Goal: Communication & Community: Ask a question

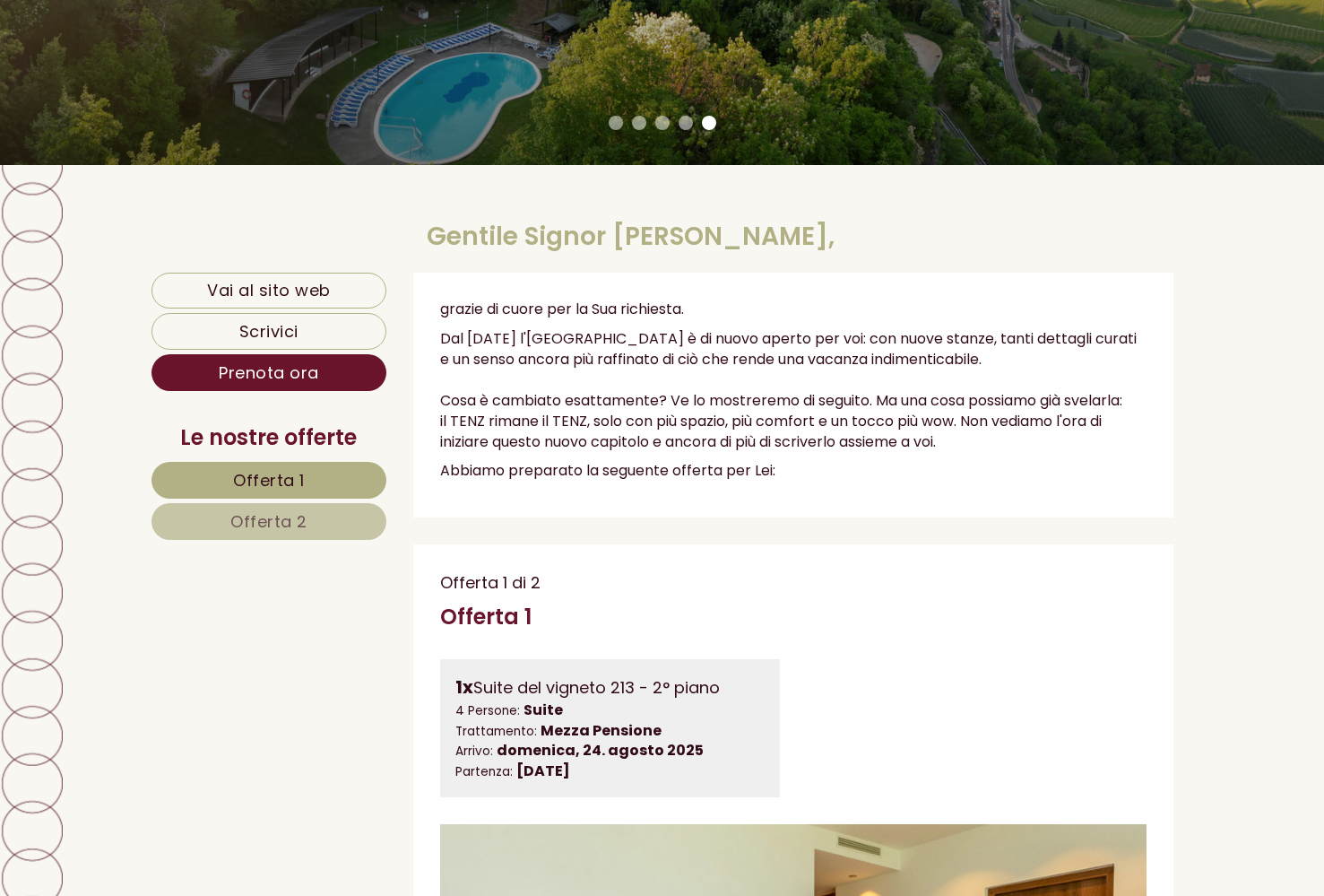
scroll to position [488, 0]
click at [451, 335] on p "Dal [DATE] l'[GEOGRAPHIC_DATA] è di nuovo aperto per voi: con nuove stanze, tan…" at bounding box center [793, 389] width 706 height 123
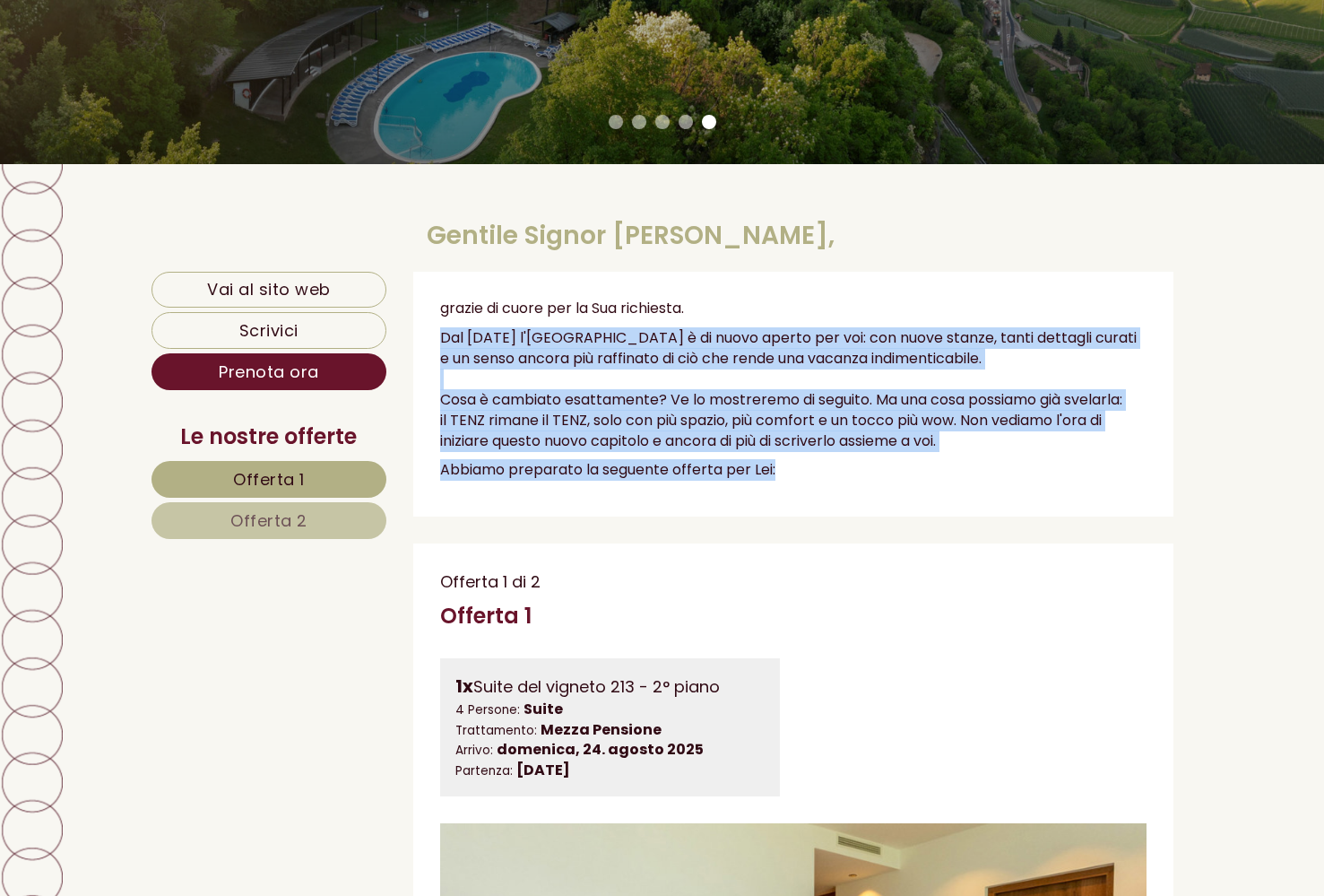
drag, startPoint x: 451, startPoint y: 335, endPoint x: 555, endPoint y: 459, distance: 161.8
click at [555, 459] on div "grazie di cuore per la Sua richiesta. Dal [DATE] l'[GEOGRAPHIC_DATA] è di nuovo…" at bounding box center [794, 394] width 760 height 245
click at [555, 460] on p "Abbiamo preparato la seguente offerta per Lei:" at bounding box center [793, 470] width 706 height 21
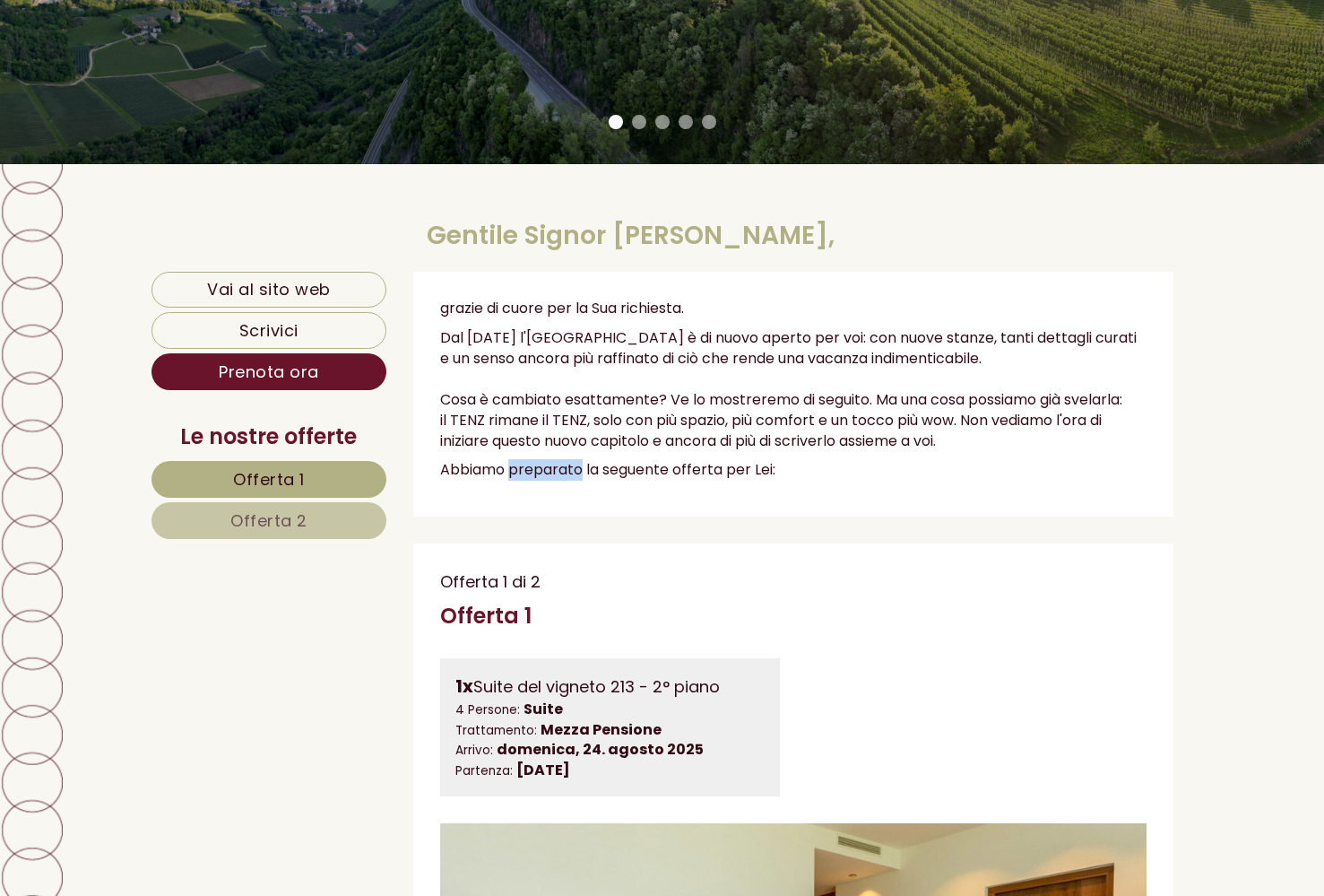
click at [555, 460] on p "Abbiamo preparato la seguente offerta per Lei:" at bounding box center [793, 470] width 706 height 21
click at [778, 461] on p "Abbiamo preparato la seguente offerta per Lei:" at bounding box center [793, 470] width 706 height 21
click at [776, 461] on p "Abbiamo preparato la seguente offerta per Lei:" at bounding box center [793, 470] width 706 height 21
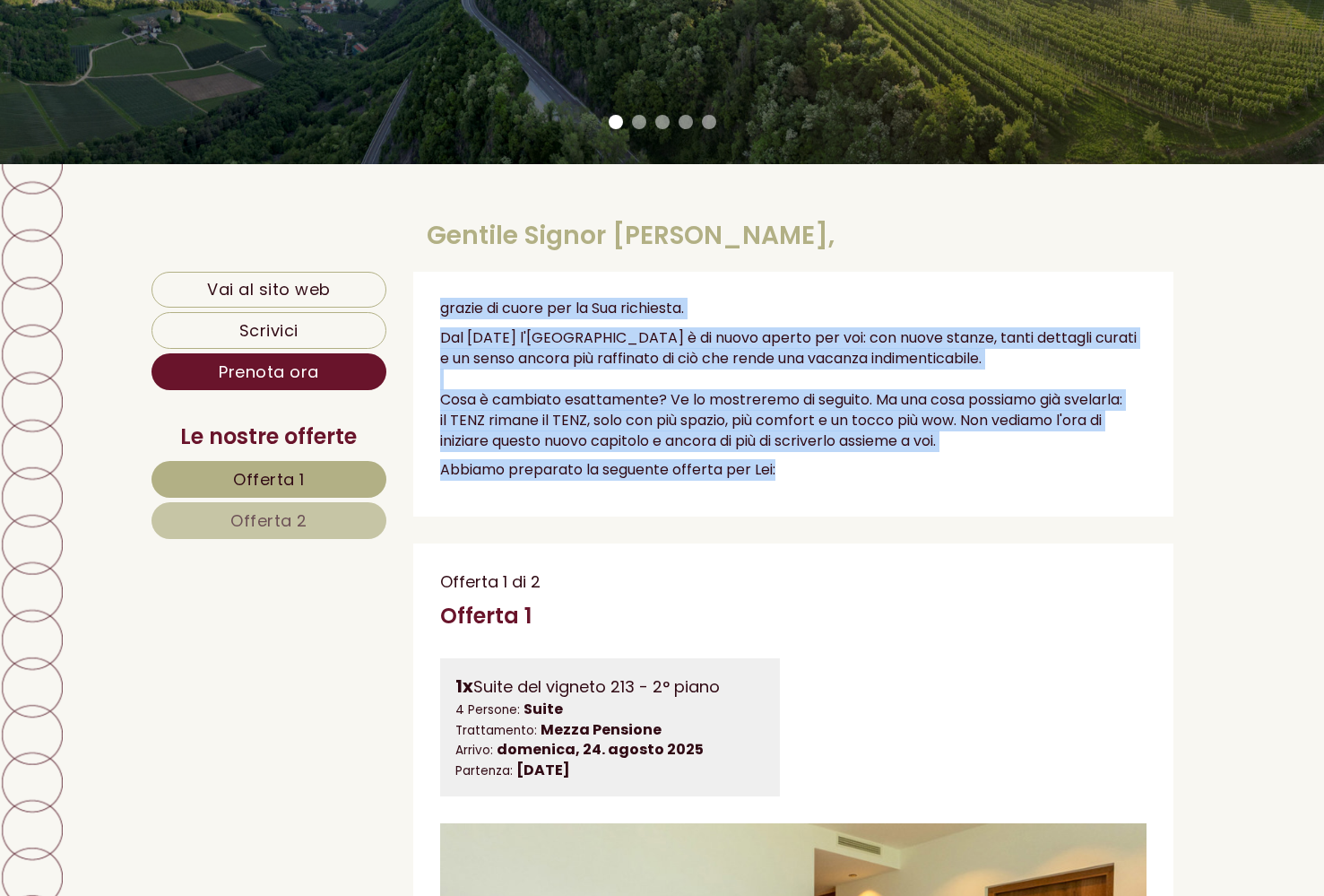
drag, startPoint x: 776, startPoint y: 461, endPoint x: 424, endPoint y: 299, distance: 387.5
click at [423, 298] on div "grazie di cuore per la Sua richiesta. Dal [DATE] l'[GEOGRAPHIC_DATA] è di nuovo…" at bounding box center [794, 394] width 760 height 245
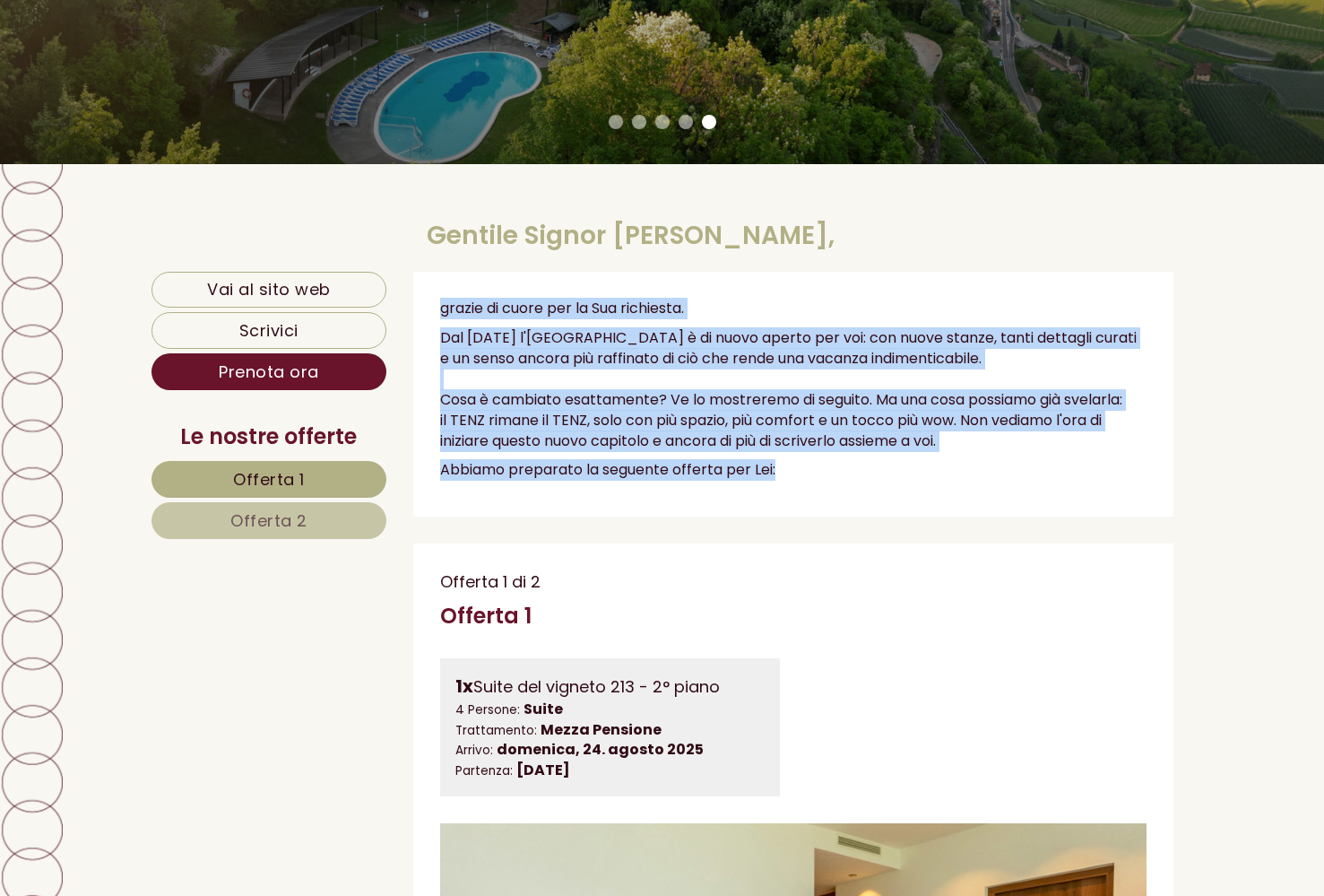
click at [460, 313] on p "grazie di cuore per la Sua richiesta." at bounding box center [793, 309] width 706 height 21
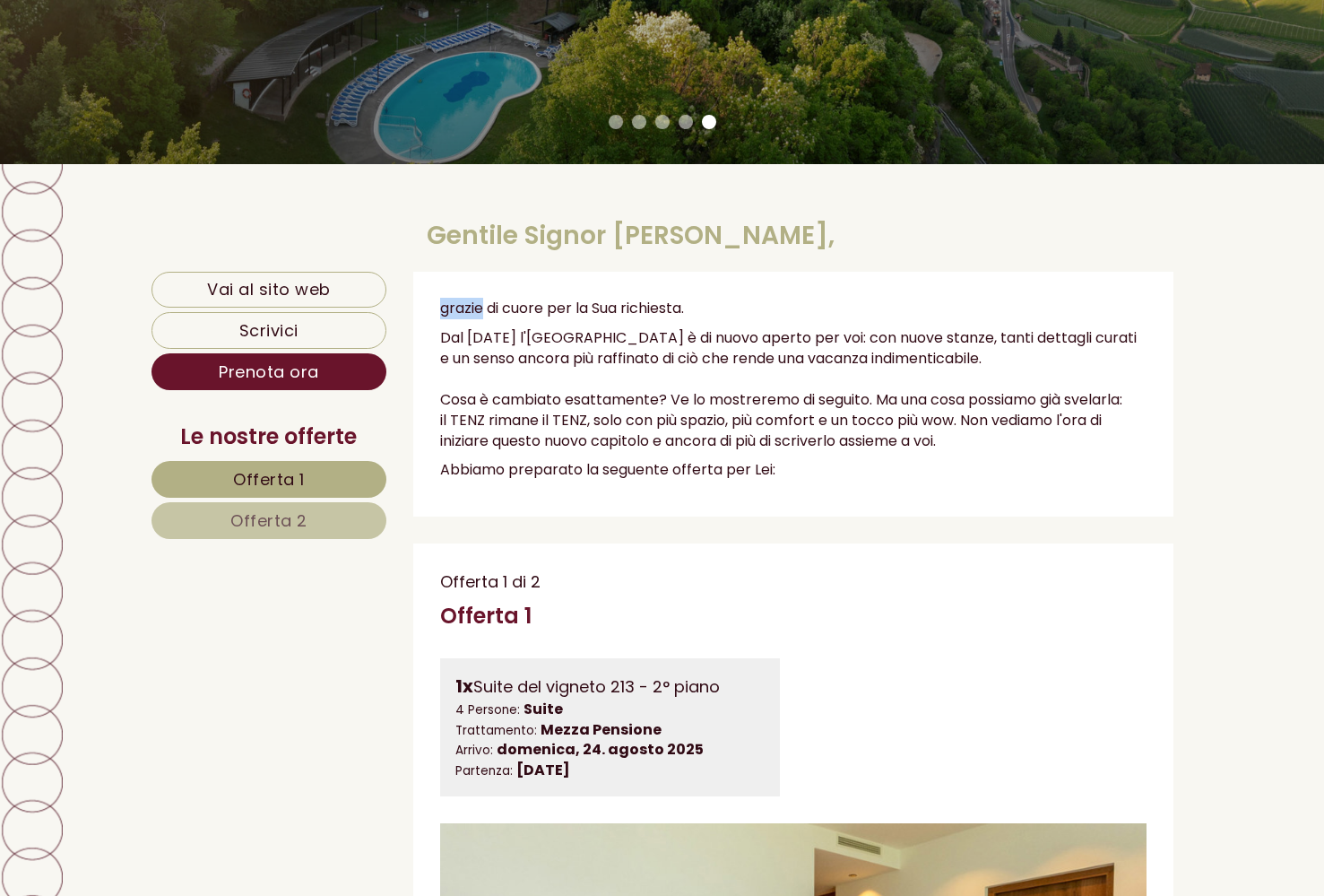
click at [460, 313] on p "grazie di cuore per la Sua richiesta." at bounding box center [793, 309] width 706 height 21
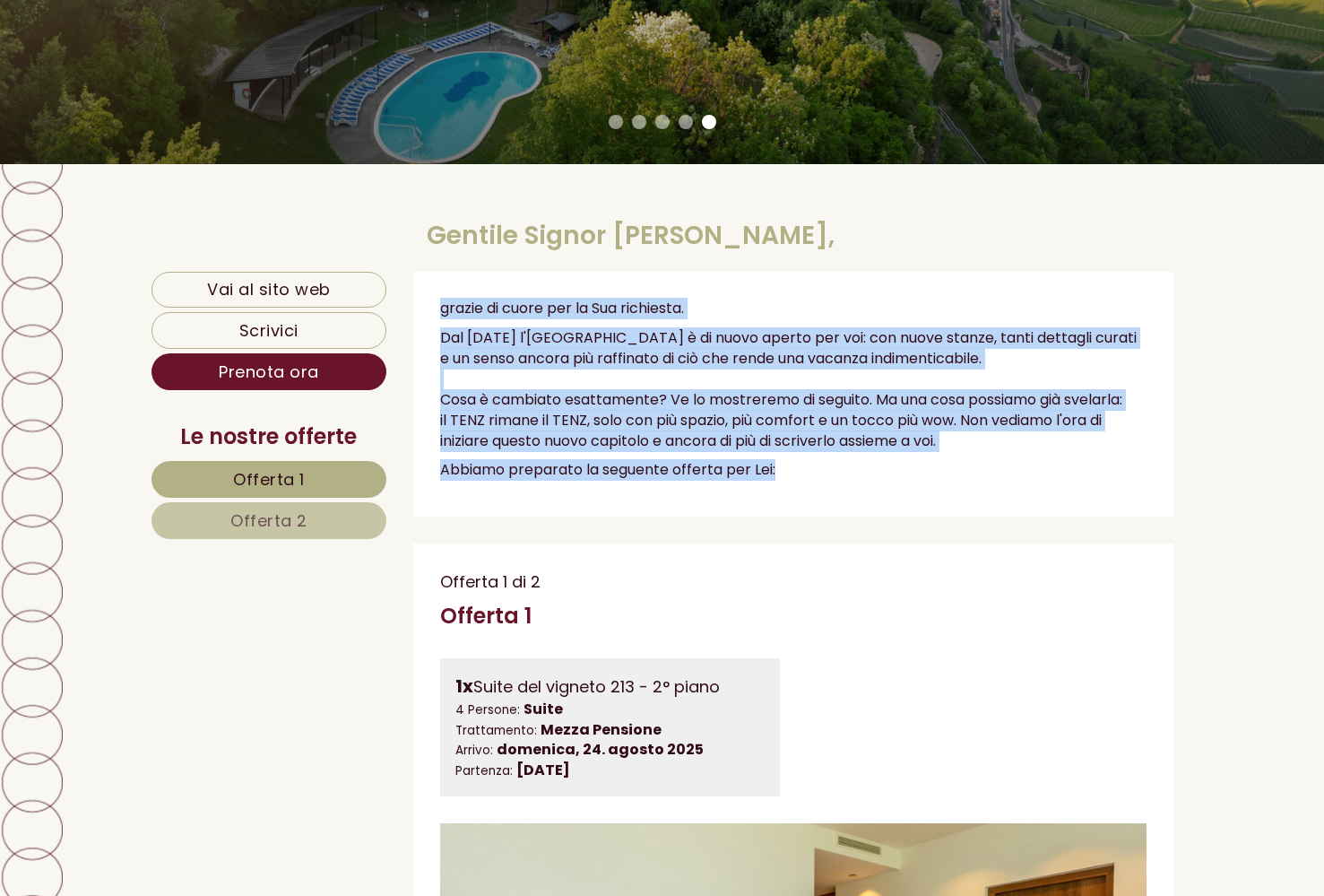
drag, startPoint x: 460, startPoint y: 313, endPoint x: 552, endPoint y: 472, distance: 183.7
click at [552, 472] on div "grazie di cuore per la Sua richiesta. Dal [DATE] l'[GEOGRAPHIC_DATA] è di nuovo…" at bounding box center [794, 394] width 760 height 245
click at [552, 472] on p "Abbiamo preparato la seguente offerta per Lei:" at bounding box center [793, 470] width 706 height 21
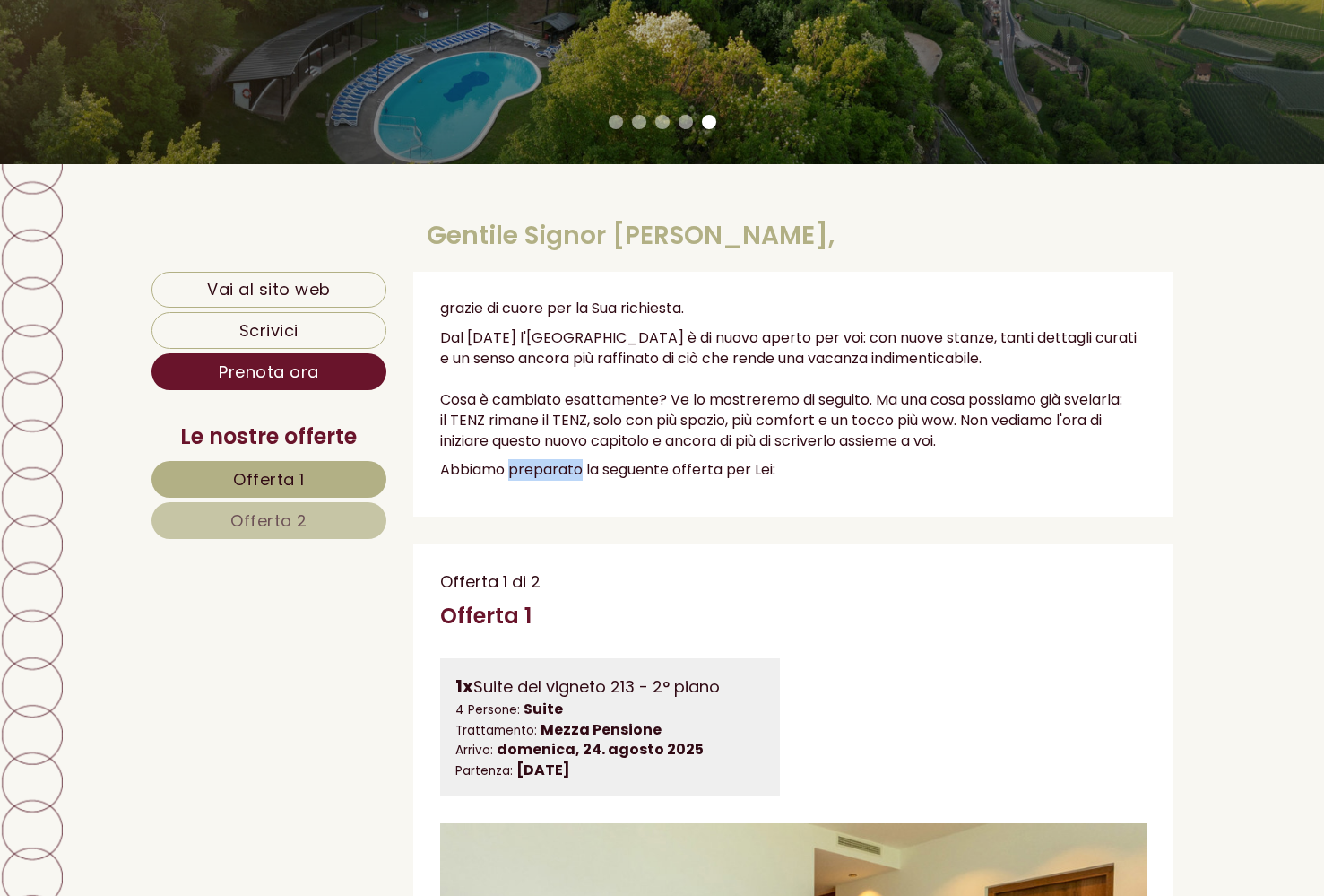
click at [552, 472] on p "Abbiamo preparato la seguente offerta per Lei:" at bounding box center [793, 470] width 706 height 21
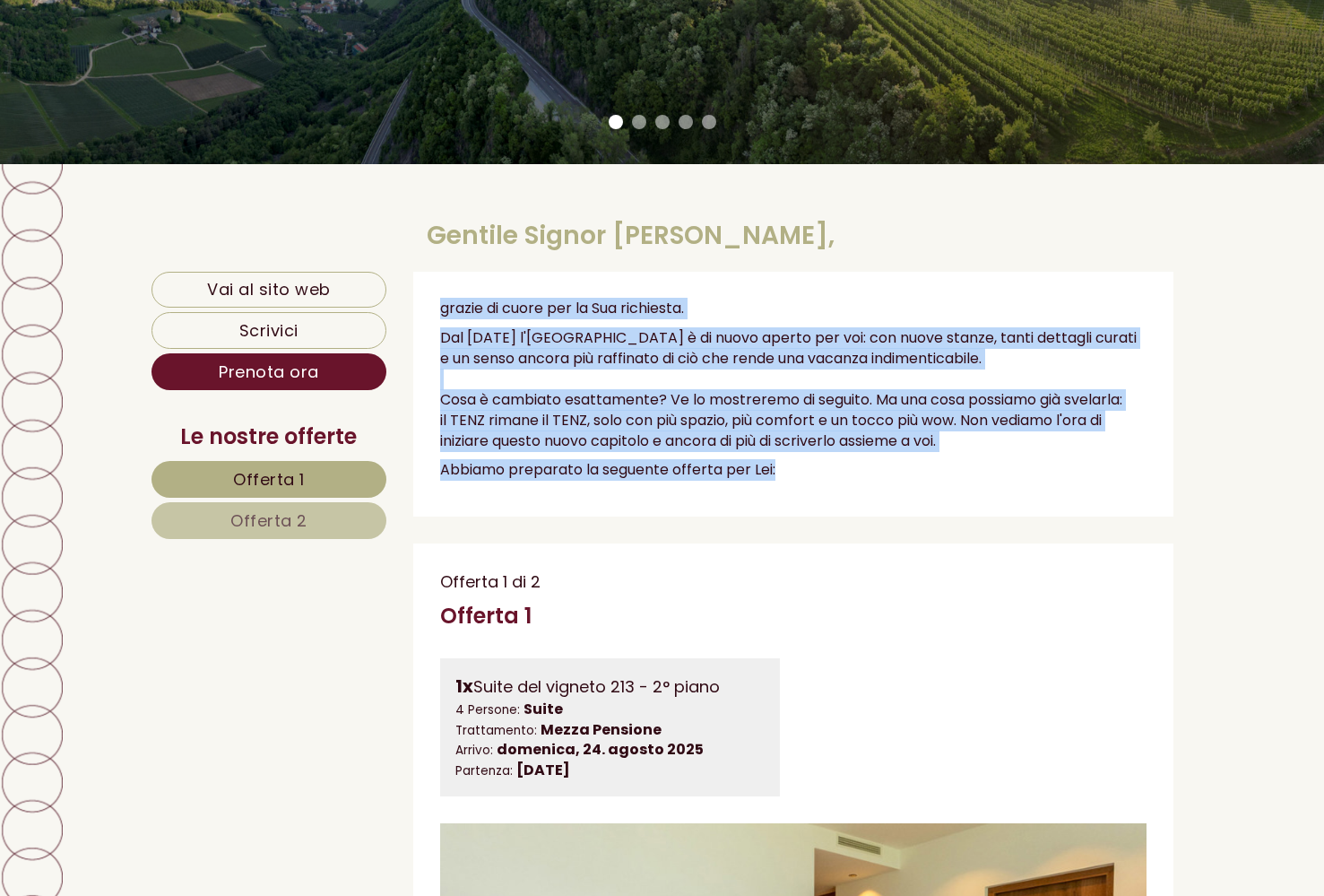
drag, startPoint x: 552, startPoint y: 472, endPoint x: 420, endPoint y: 305, distance: 212.9
click at [419, 303] on div "grazie di cuore per la Sua richiesta. Dal [DATE] l'[GEOGRAPHIC_DATA] è di nuovo…" at bounding box center [794, 394] width 760 height 245
click at [420, 305] on div "grazie di cuore per la Sua richiesta. Dal [DATE] l'[GEOGRAPHIC_DATA] è di nuovo…" at bounding box center [794, 394] width 760 height 245
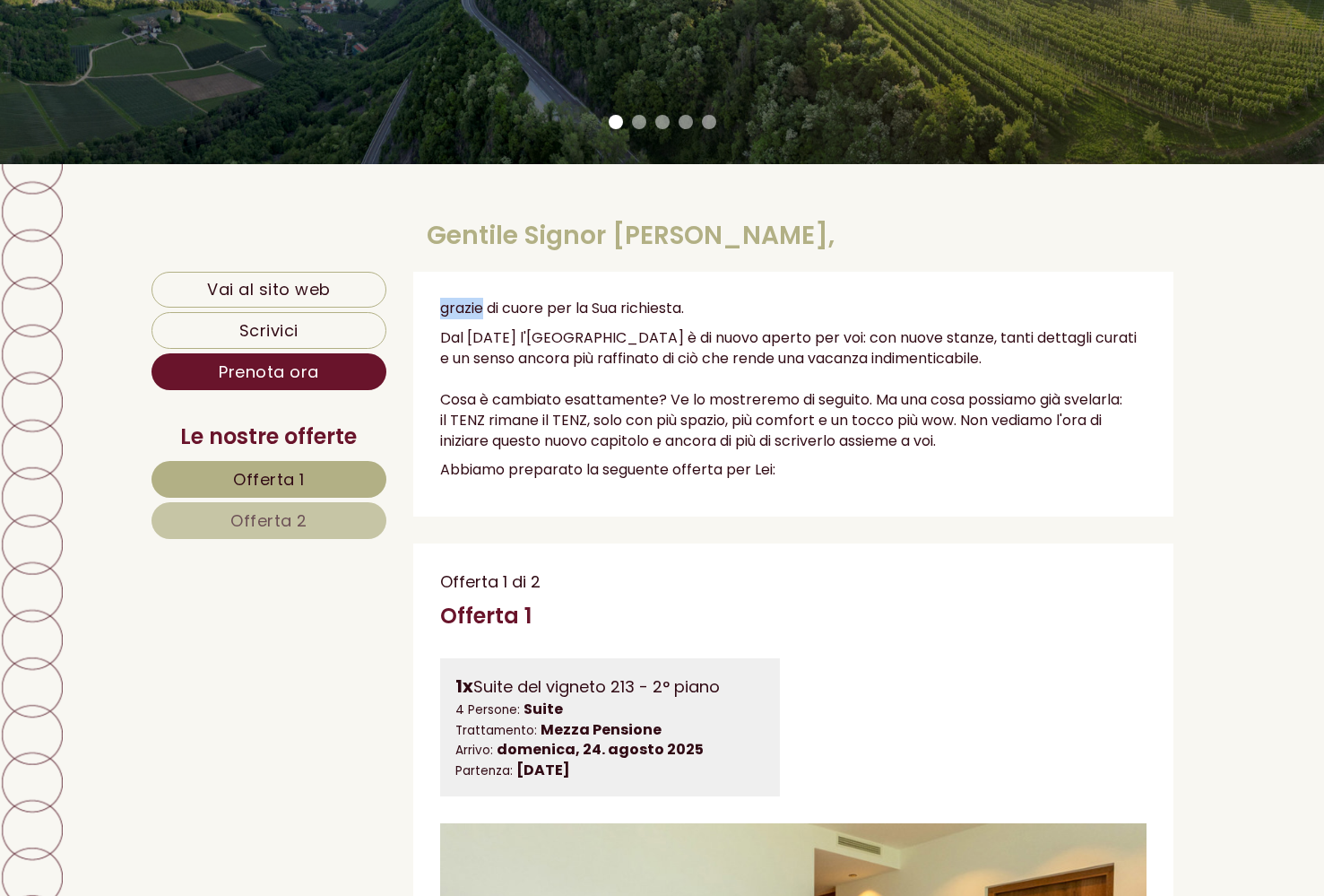
click at [420, 305] on div "grazie di cuore per la Sua richiesta. Dal [DATE] l'[GEOGRAPHIC_DATA] è di nuovo…" at bounding box center [794, 394] width 760 height 245
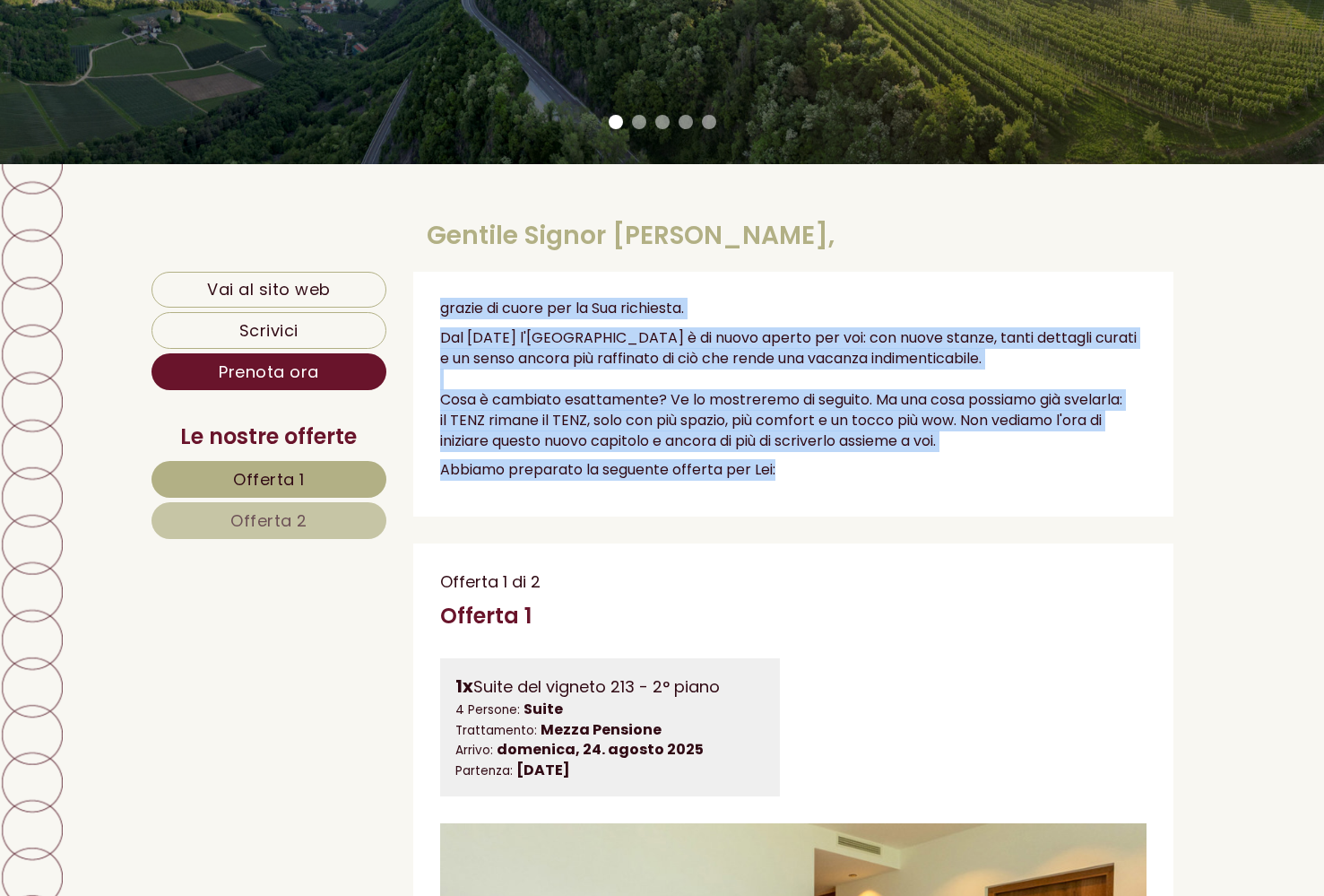
drag, startPoint x: 420, startPoint y: 305, endPoint x: 546, endPoint y: 453, distance: 194.4
click at [546, 453] on div "grazie di cuore per la Sua richiesta. Dal [DATE] l'[GEOGRAPHIC_DATA] è di nuovo…" at bounding box center [794, 394] width 760 height 245
click at [544, 466] on p "Abbiamo preparato la seguente offerta per Lei:" at bounding box center [793, 470] width 706 height 21
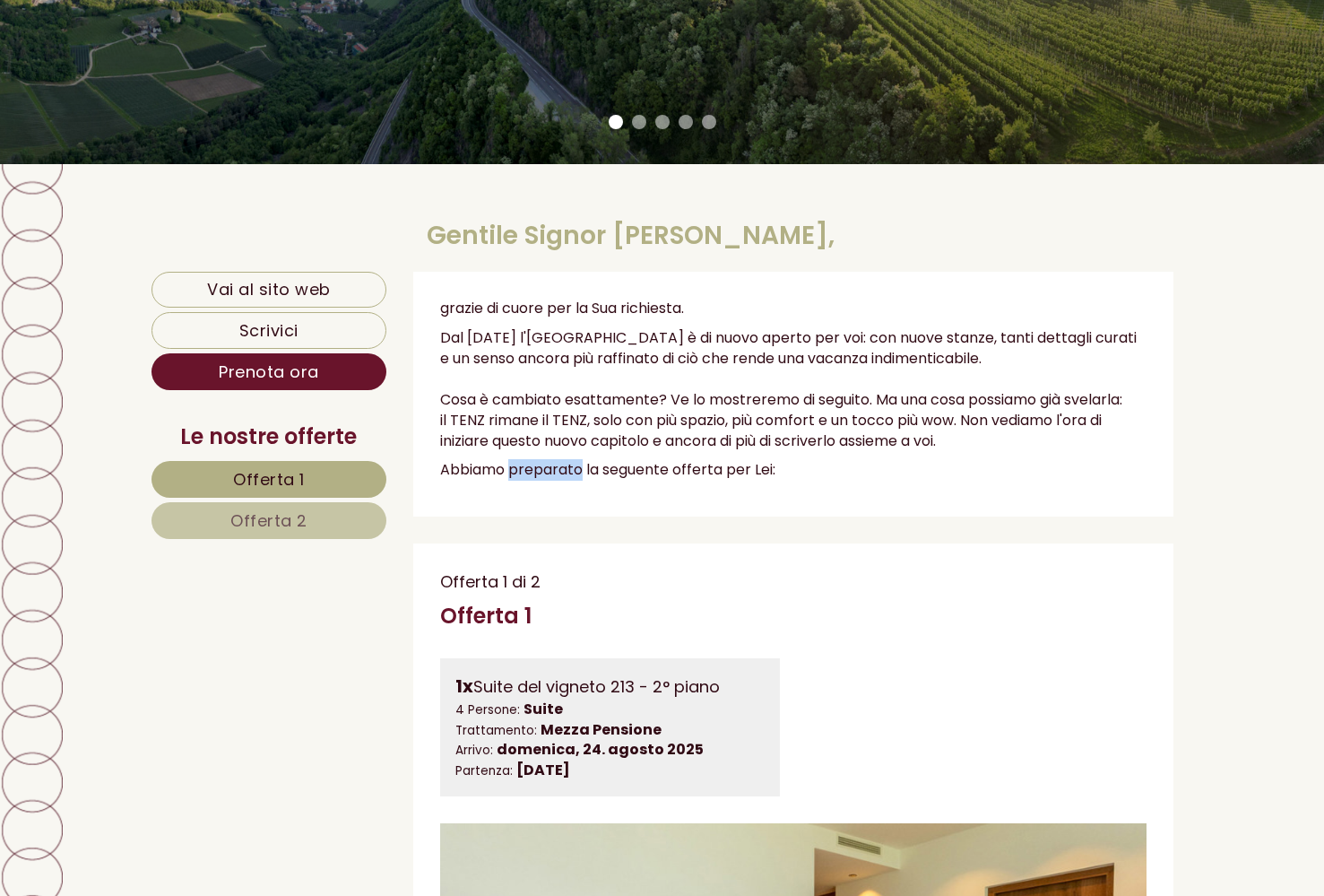
click at [544, 466] on p "Abbiamo preparato la seguente offerta per Lei:" at bounding box center [793, 470] width 706 height 21
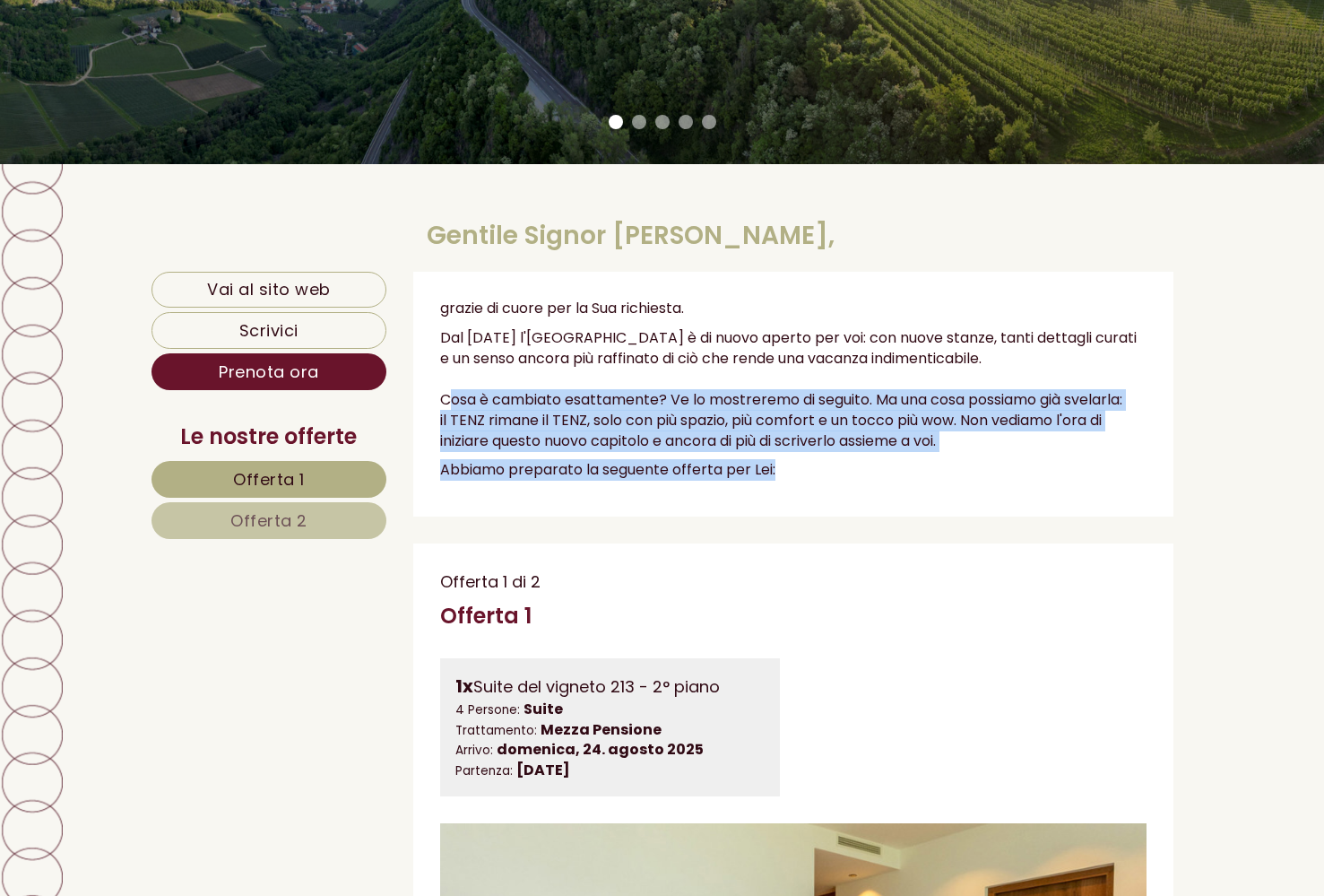
drag, startPoint x: 544, startPoint y: 466, endPoint x: 493, endPoint y: 411, distance: 75.0
click at [493, 411] on div "grazie di cuore per la Sua richiesta. Dal [DATE] l'[GEOGRAPHIC_DATA] è di nuovo…" at bounding box center [794, 394] width 760 height 245
click at [493, 411] on p "Dal [DATE] l'[GEOGRAPHIC_DATA] è di nuovo aperto per voi: con nuove stanze, tan…" at bounding box center [793, 389] width 706 height 123
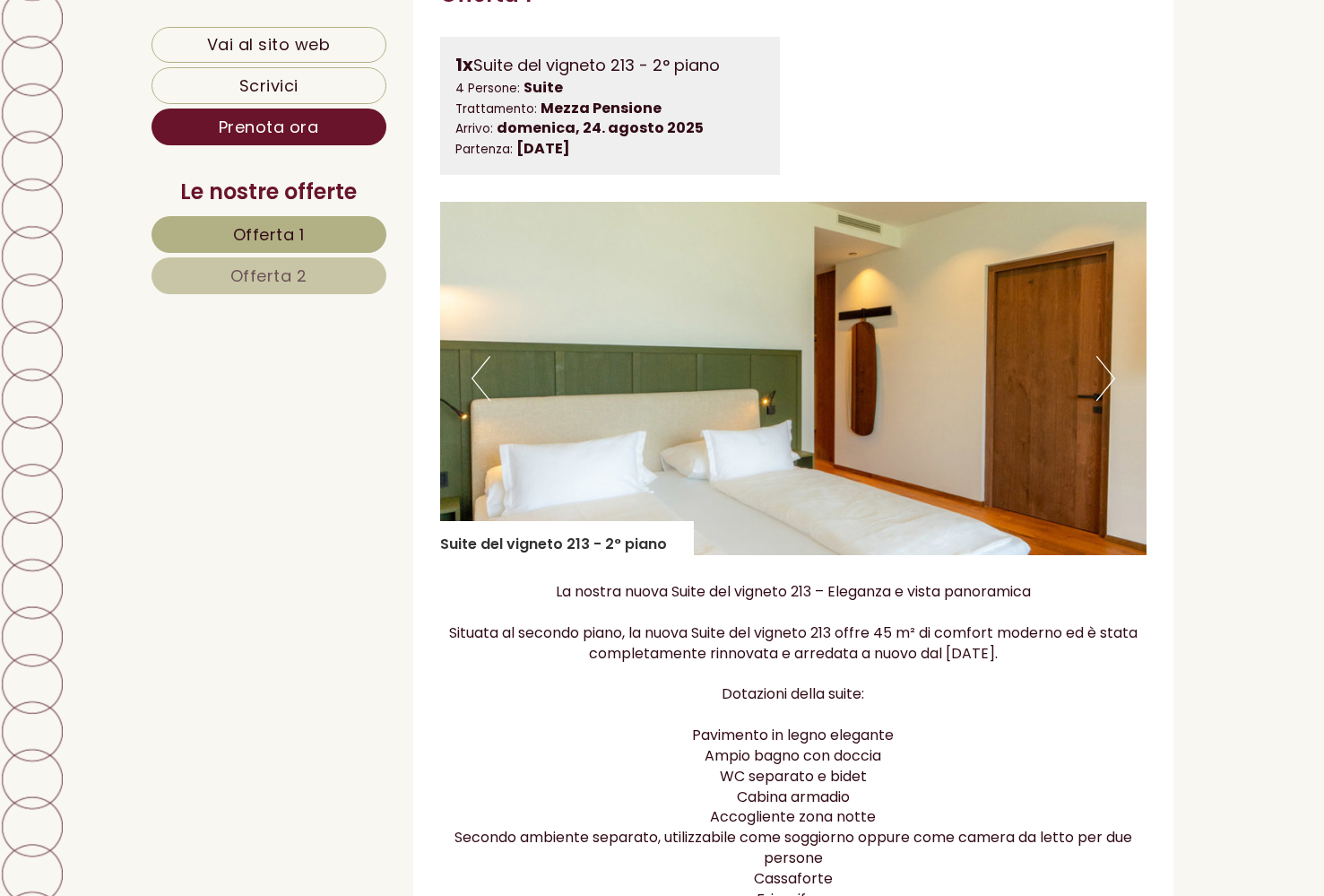
scroll to position [1113, 0]
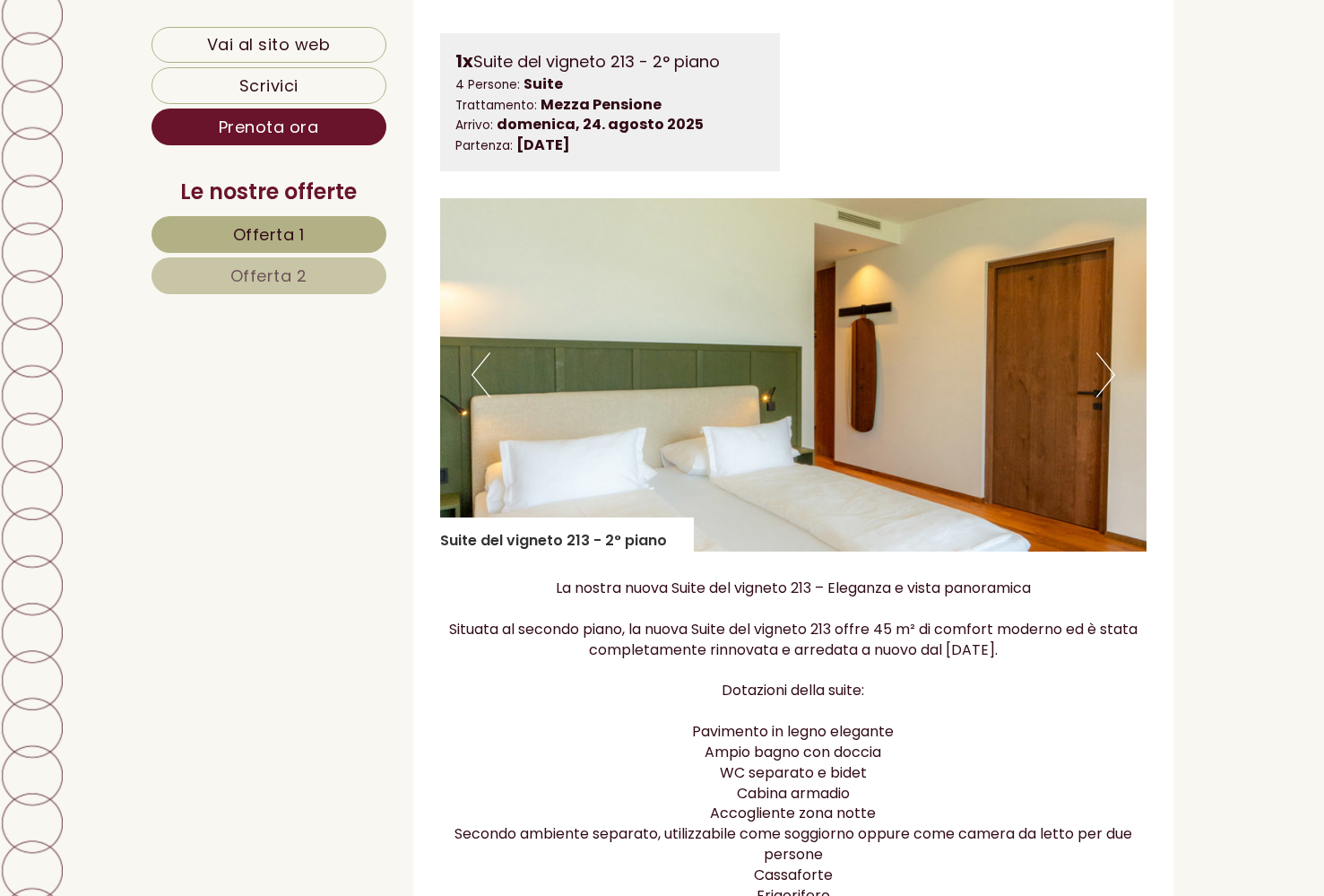
click at [1111, 360] on button "Next" at bounding box center [1105, 375] width 19 height 45
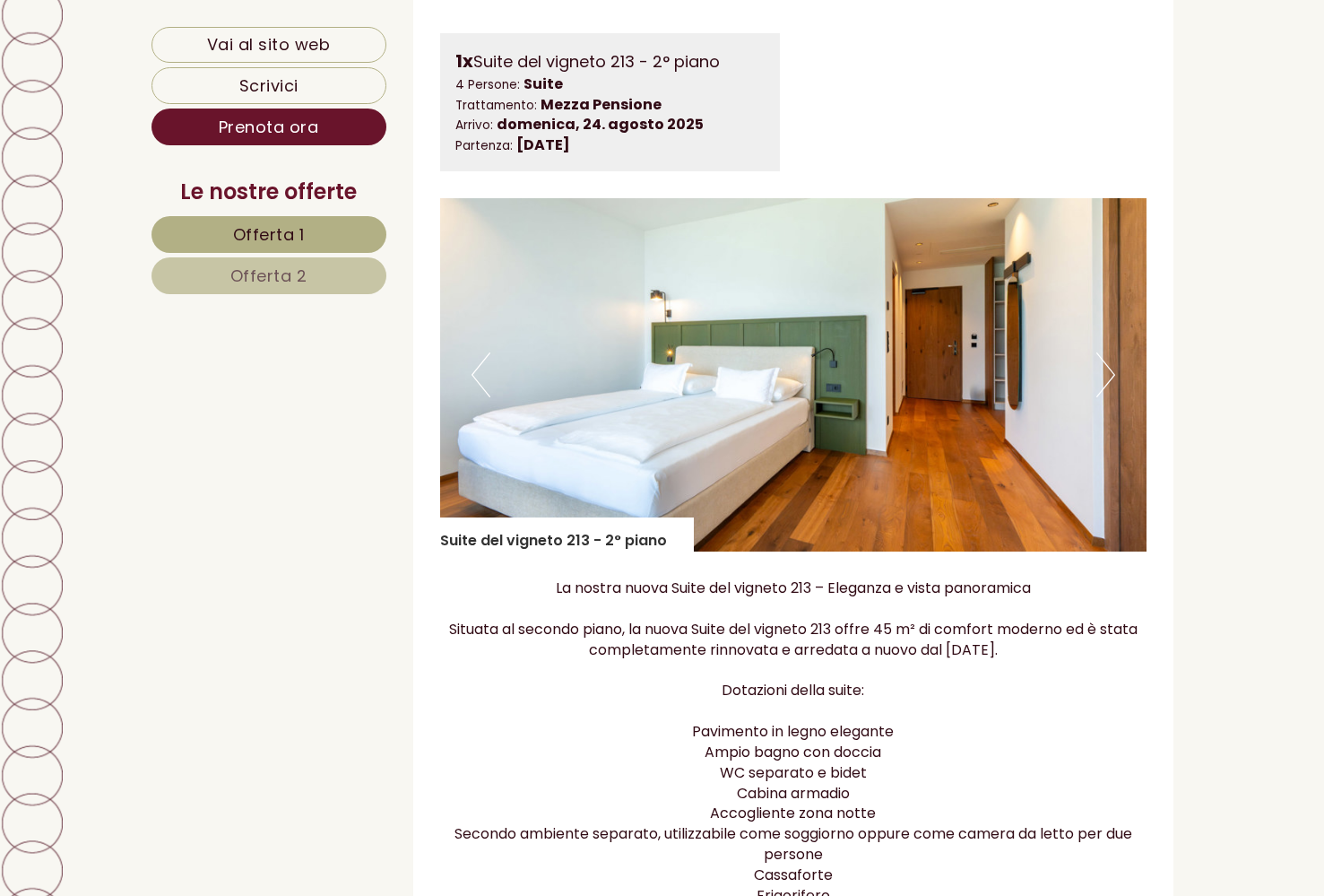
click at [1111, 360] on button "Next" at bounding box center [1105, 375] width 19 height 45
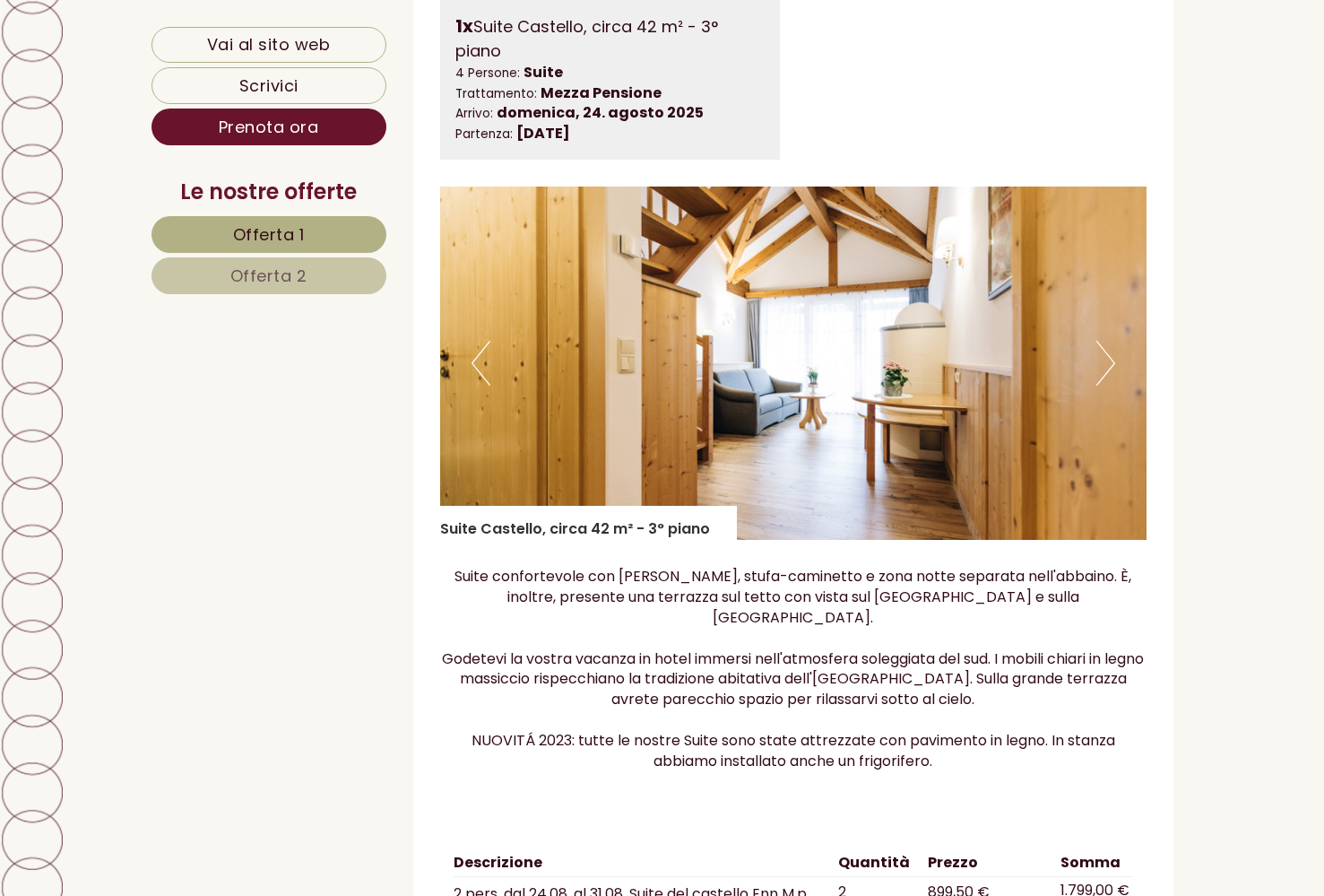
scroll to position [2665, 0]
click at [1116, 322] on img at bounding box center [793, 363] width 706 height 353
click at [1110, 341] on button "Next" at bounding box center [1105, 363] width 19 height 45
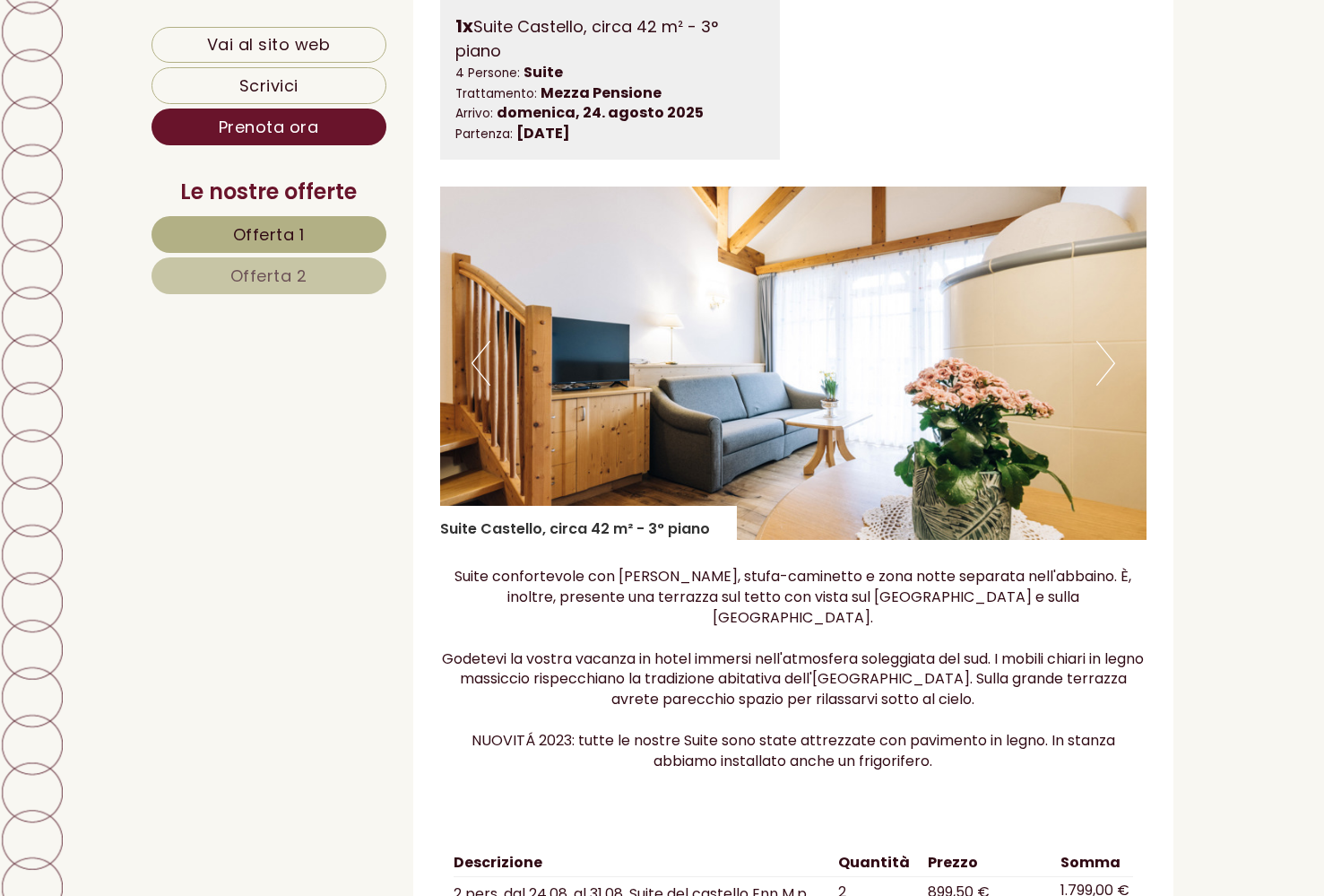
click at [1110, 341] on button "Next" at bounding box center [1105, 363] width 19 height 45
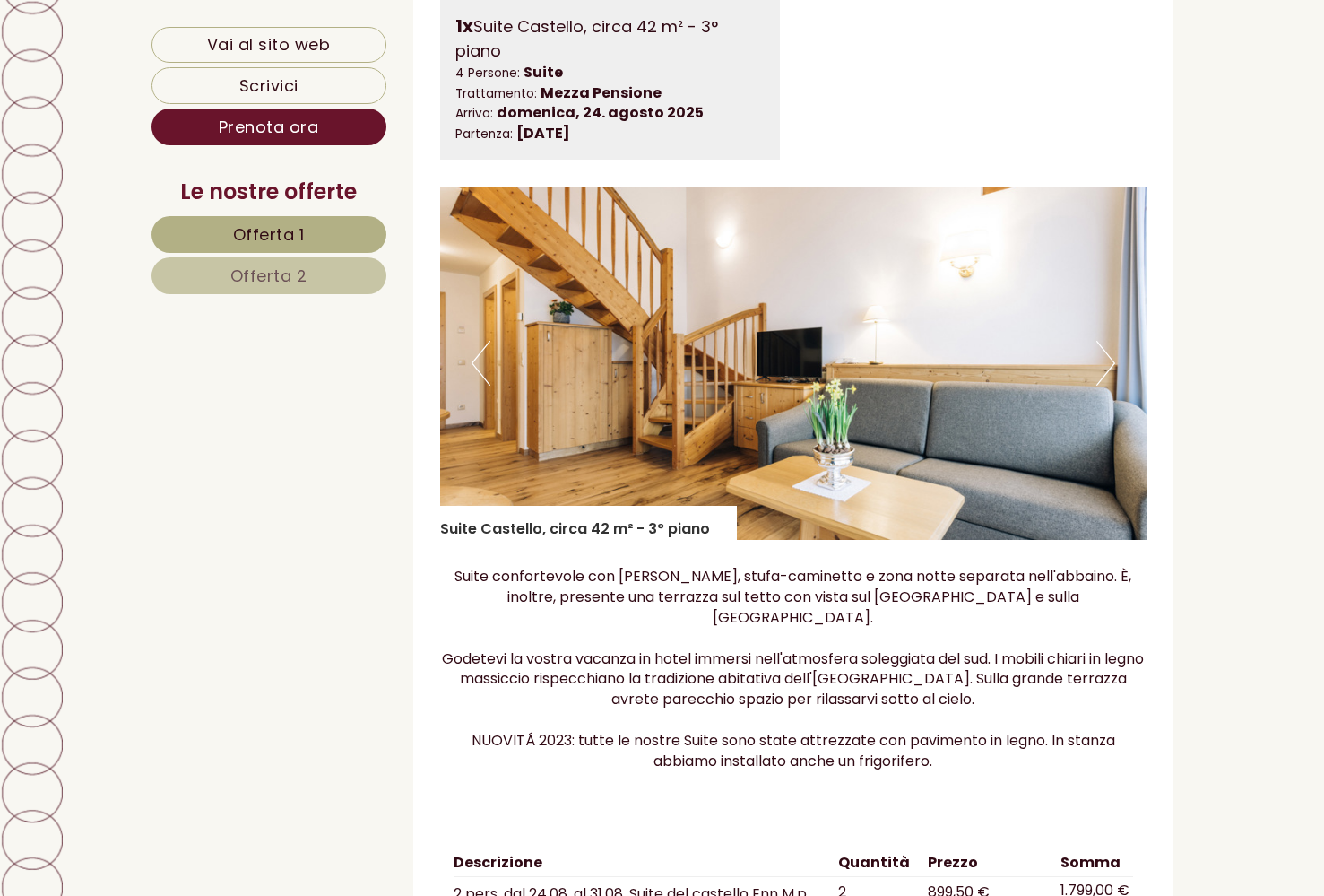
click at [1110, 341] on button "Next" at bounding box center [1105, 363] width 19 height 45
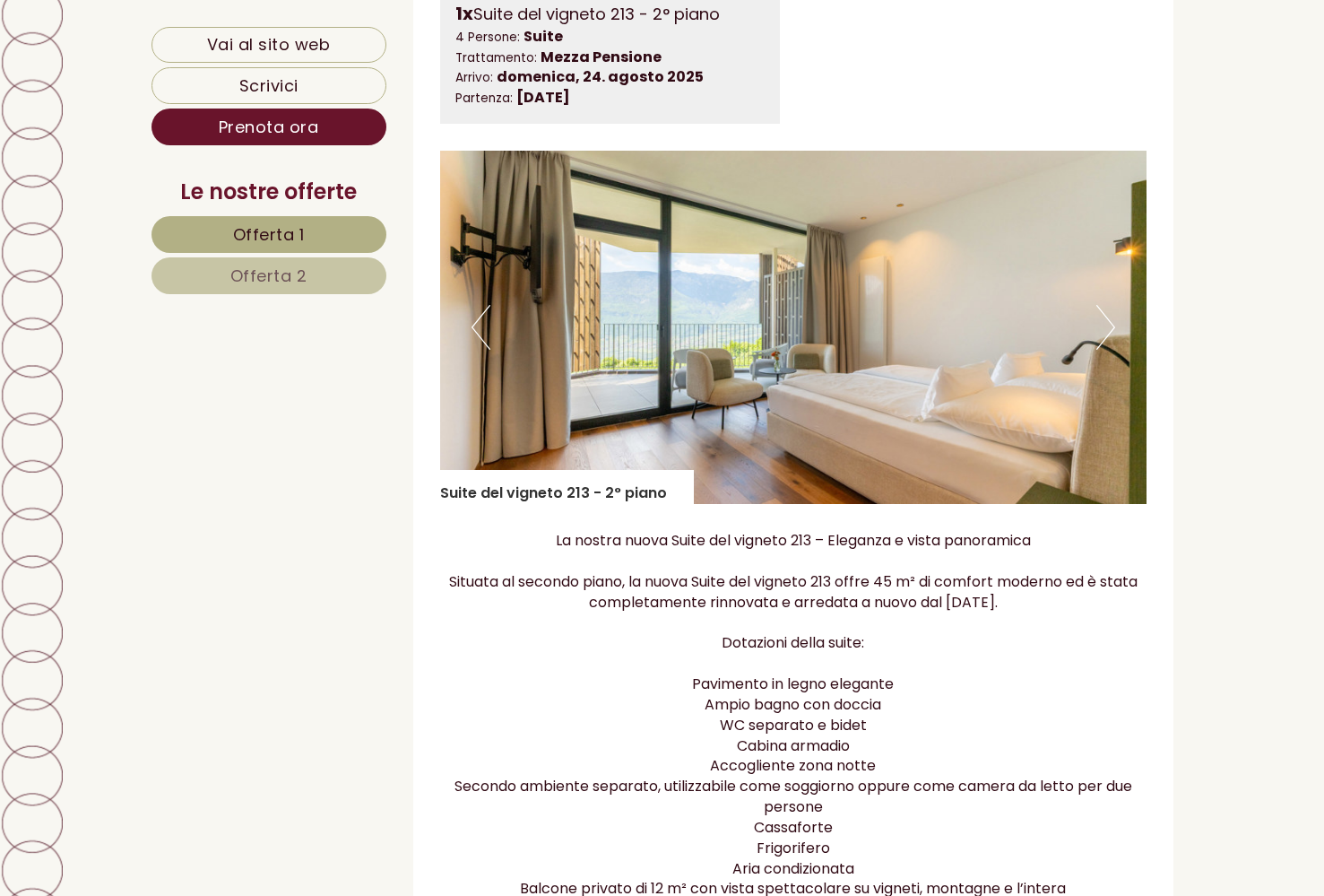
scroll to position [1152, 0]
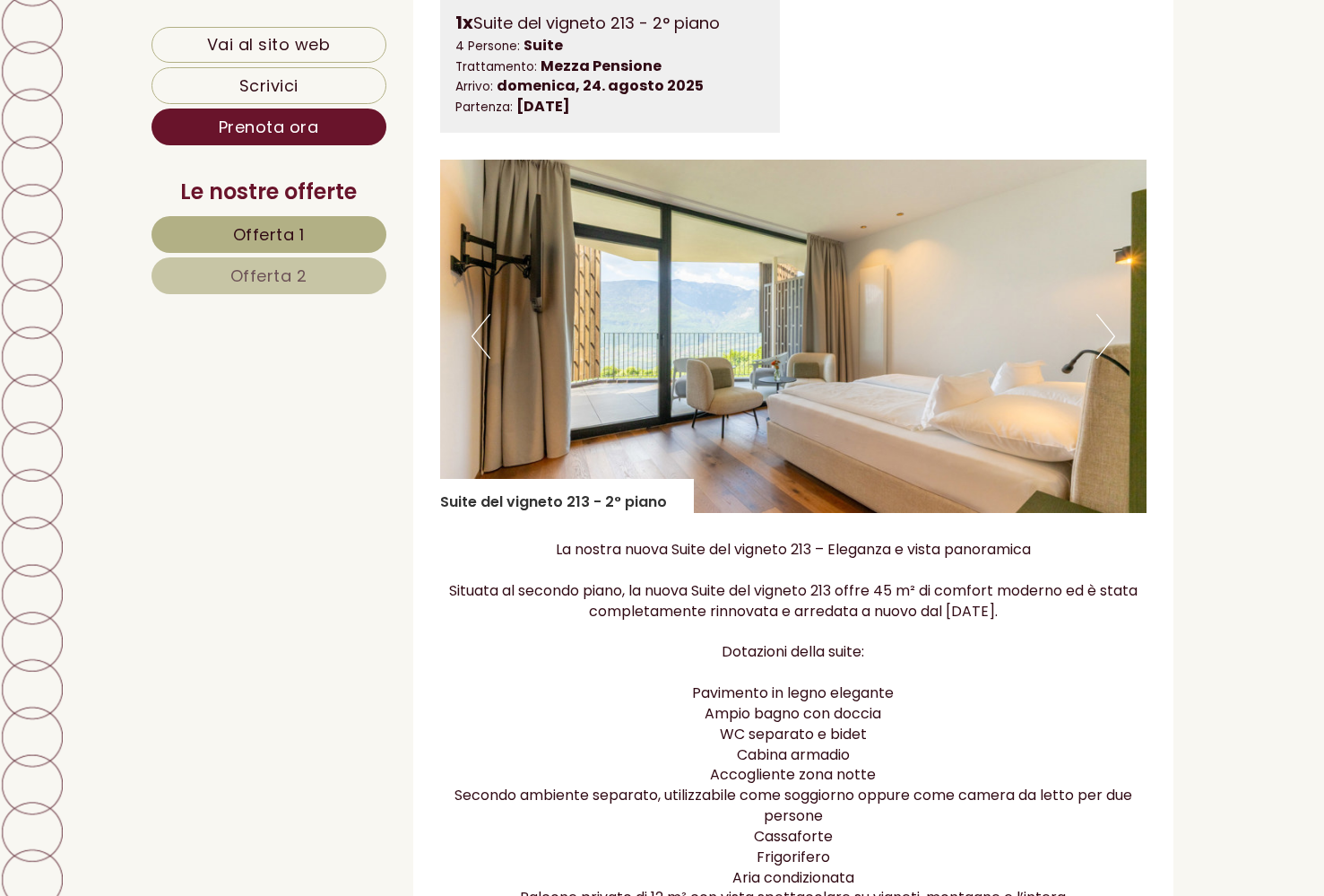
click at [1106, 334] on button "Next" at bounding box center [1105, 336] width 19 height 45
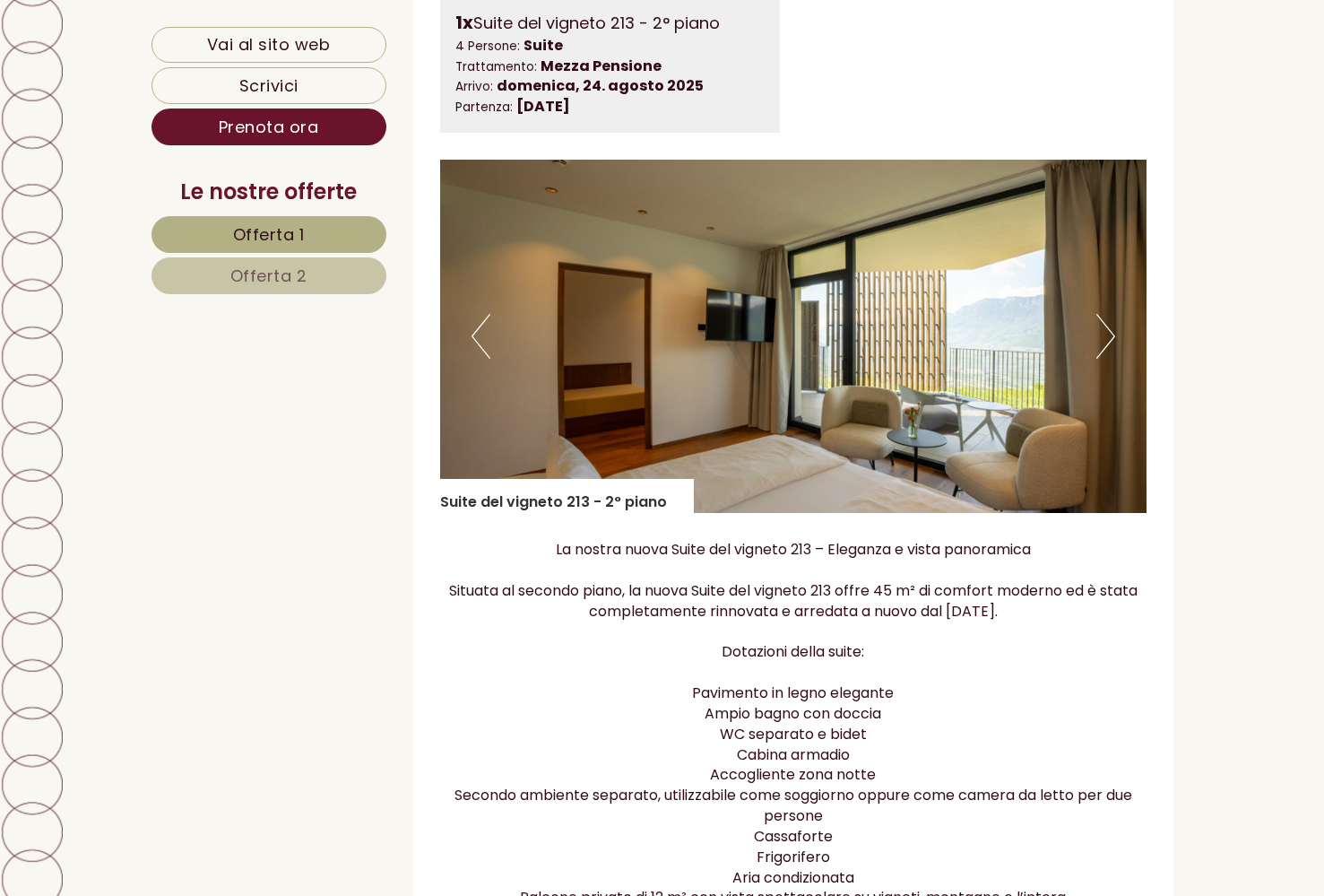
click at [1106, 335] on button "Next" at bounding box center [1105, 336] width 19 height 45
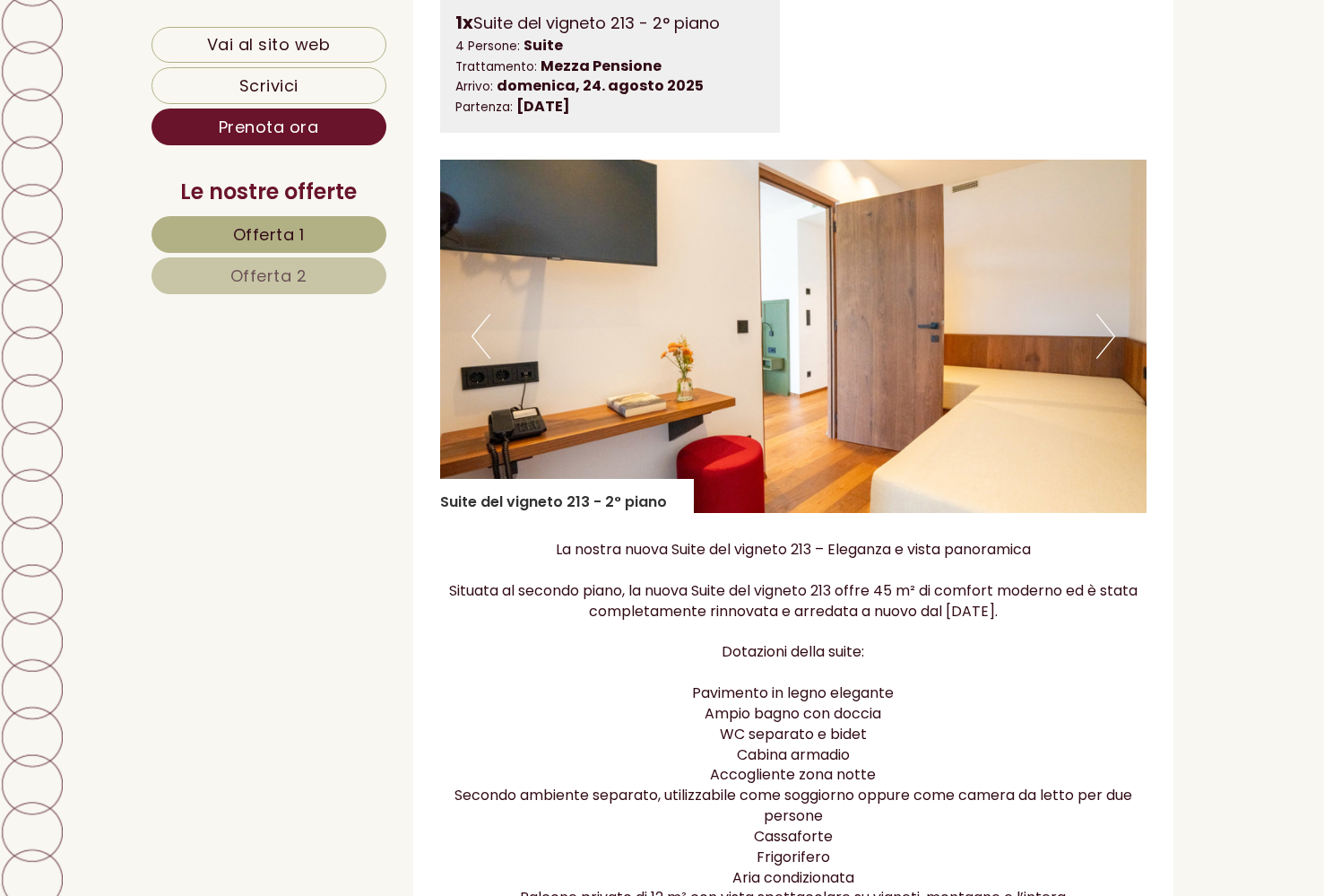
click at [1106, 335] on button "Next" at bounding box center [1105, 336] width 19 height 45
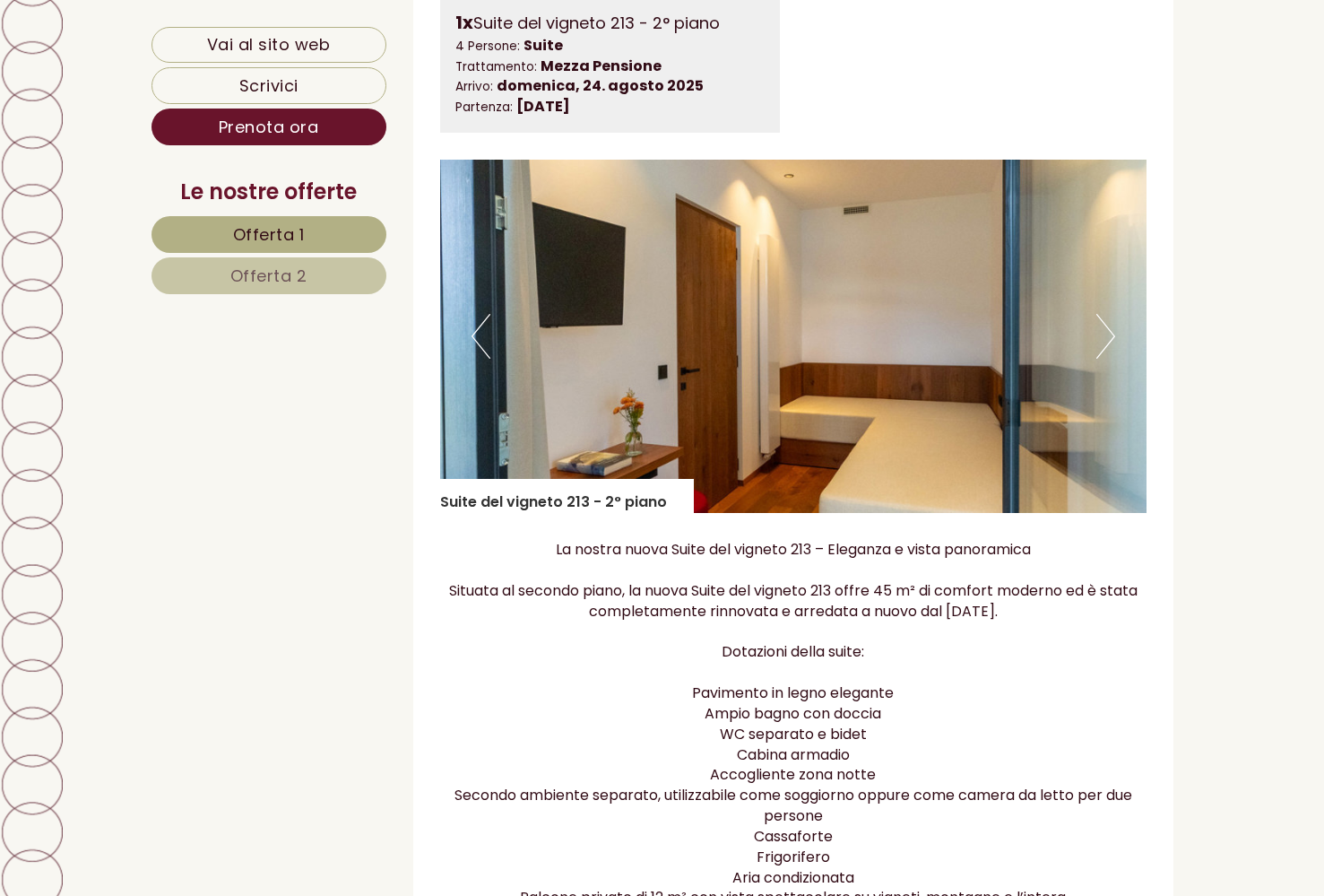
click at [1106, 335] on button "Next" at bounding box center [1105, 336] width 19 height 45
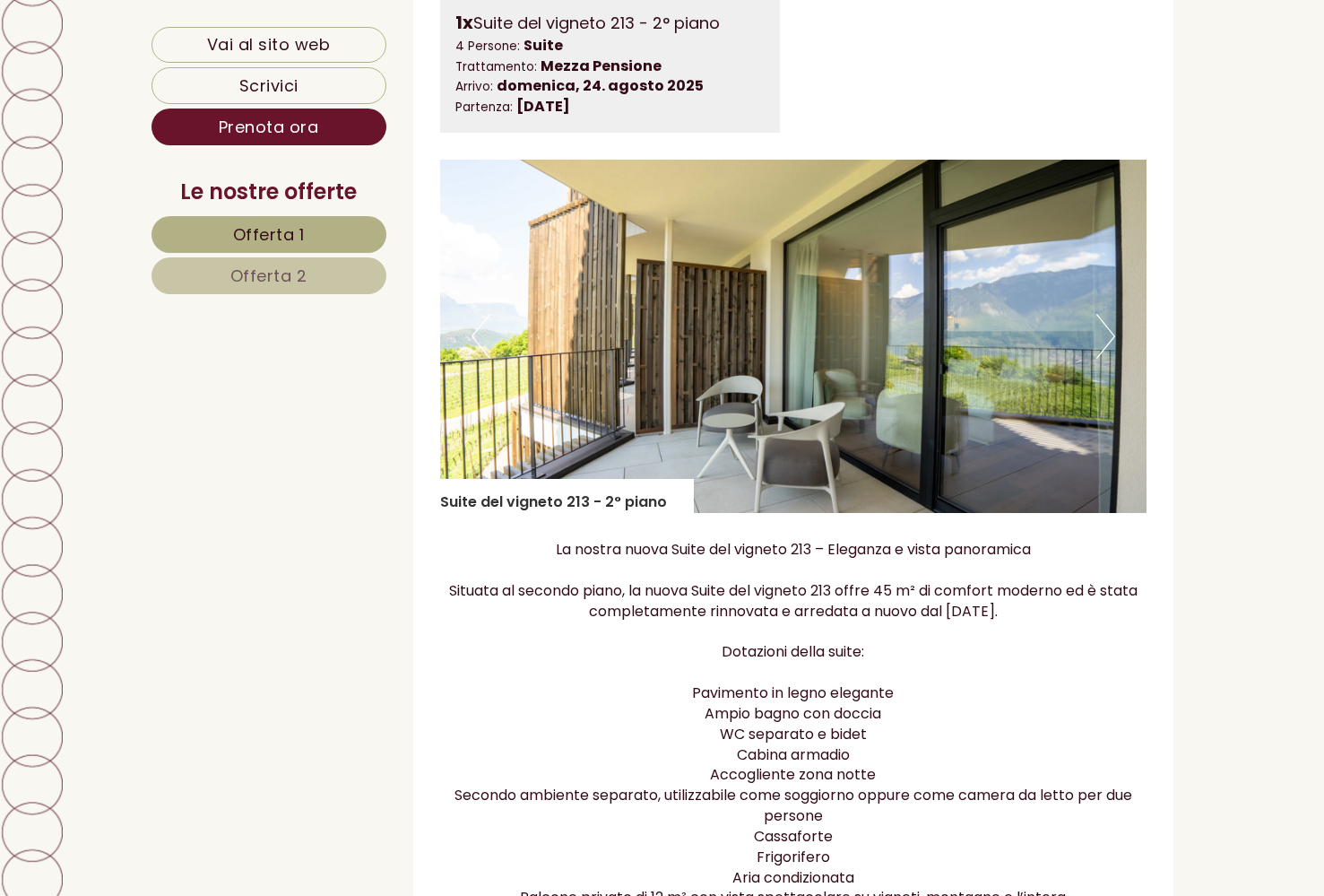
click at [1106, 335] on button "Next" at bounding box center [1105, 336] width 19 height 45
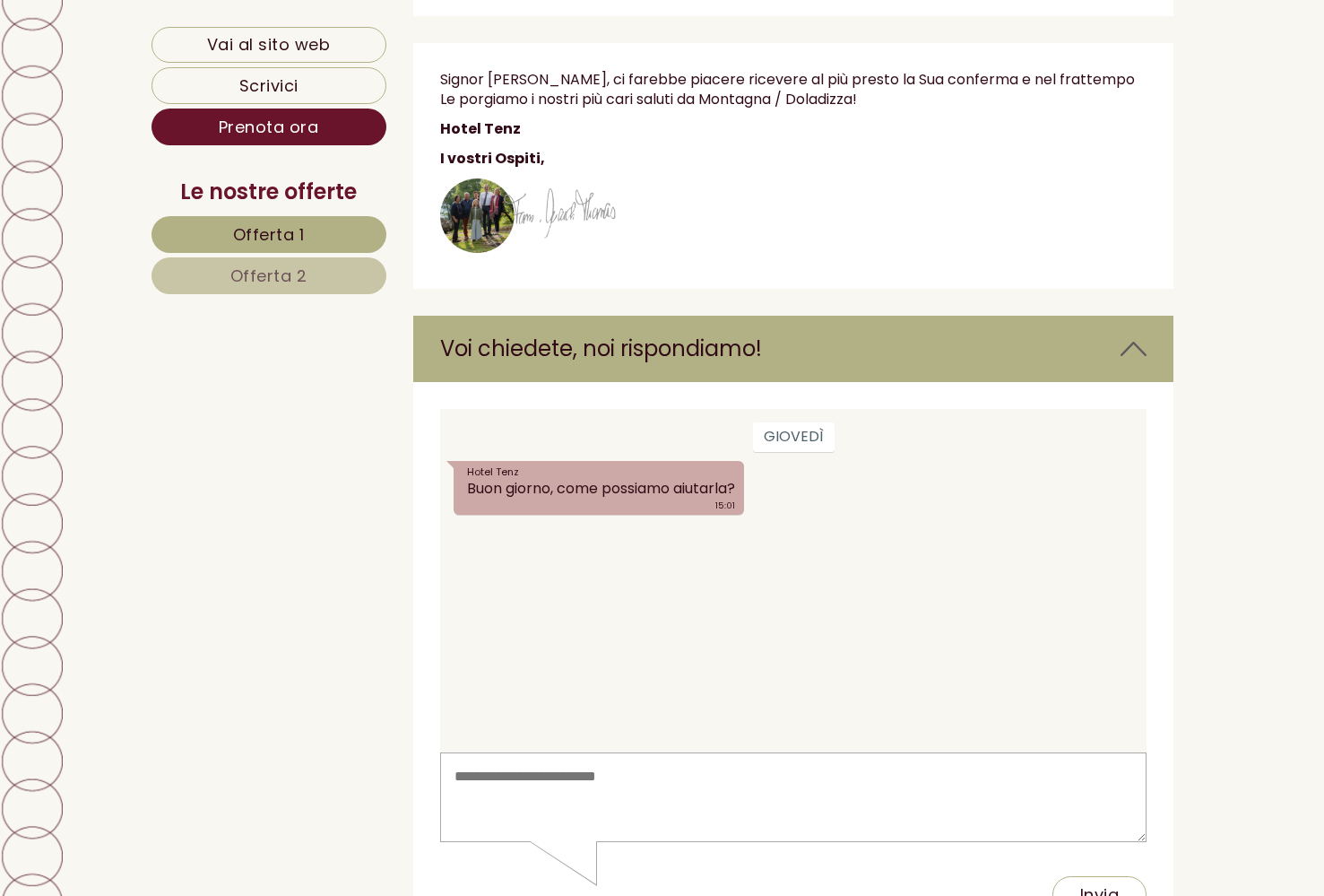
scroll to position [7203, 0]
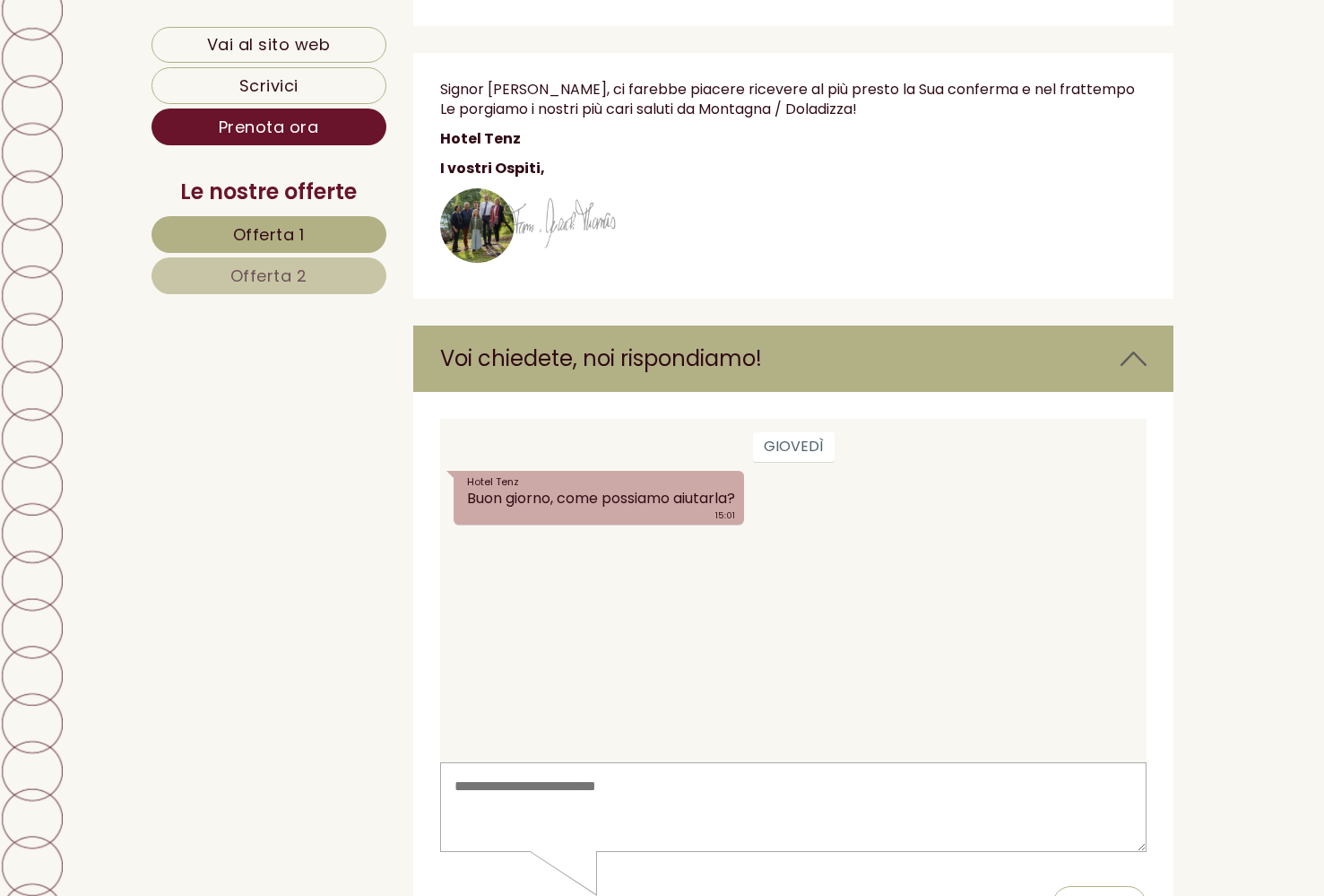
click at [648, 805] on textarea at bounding box center [793, 807] width 706 height 90
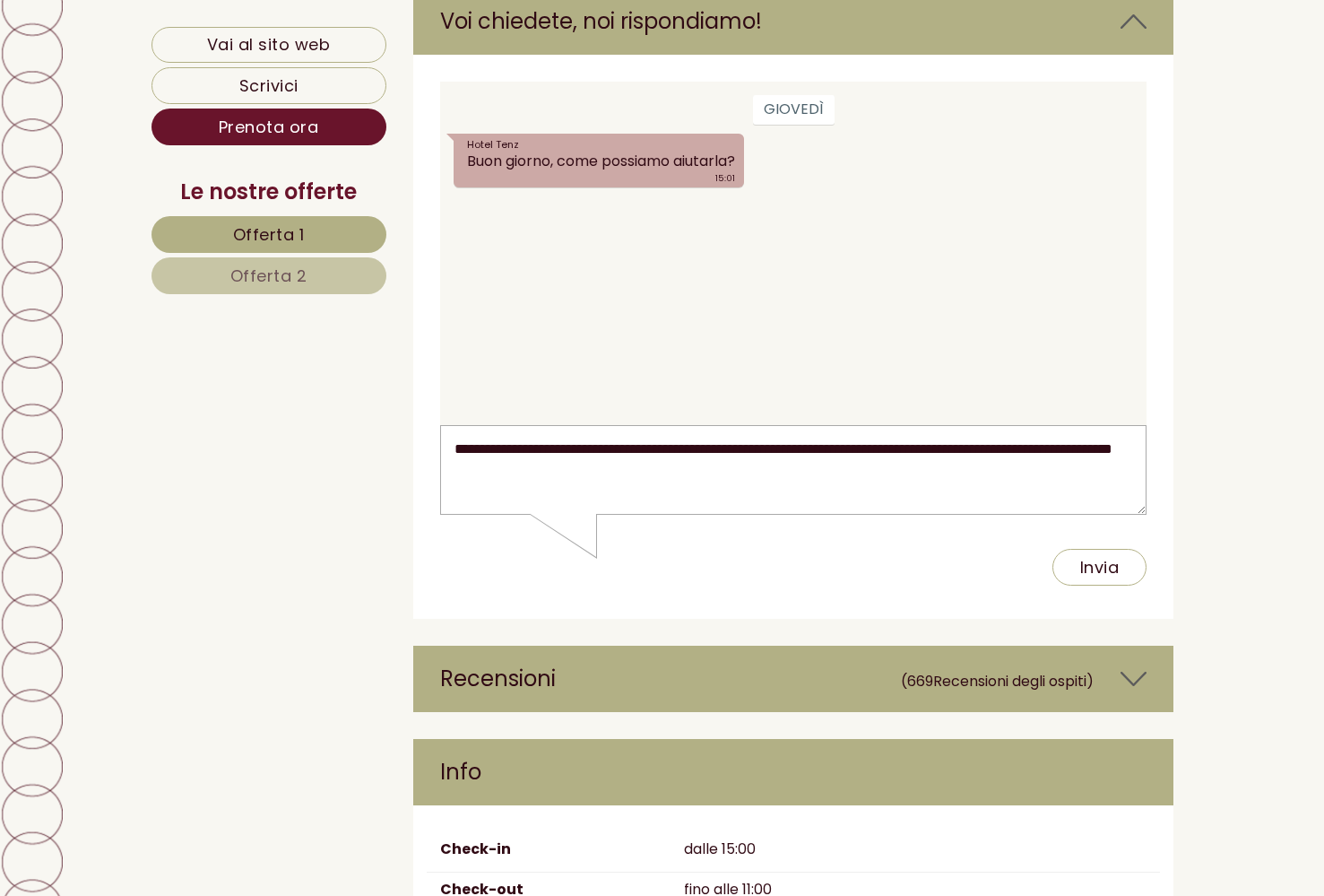
scroll to position [7593, 0]
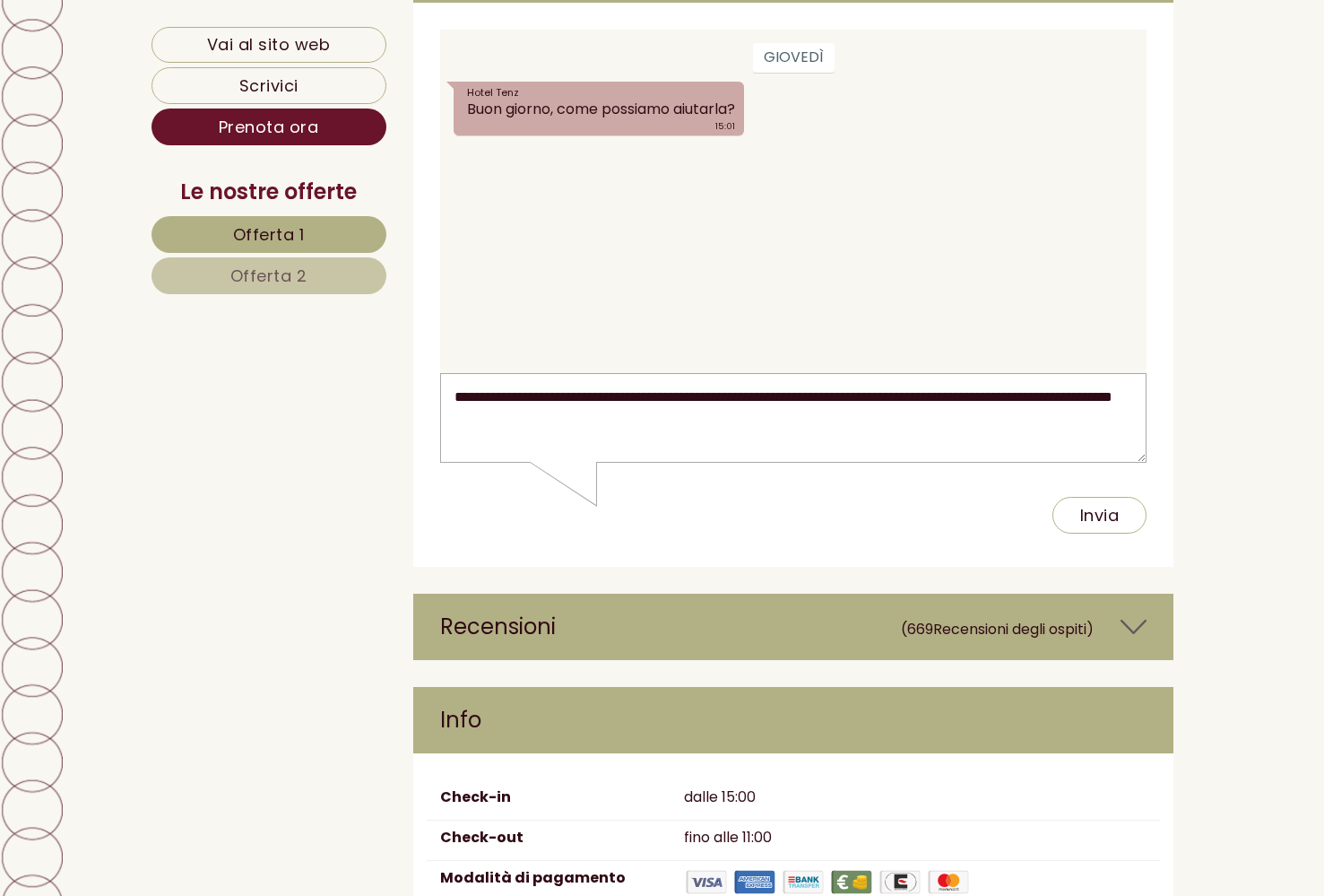
click at [675, 410] on textarea "**********" at bounding box center [793, 418] width 706 height 90
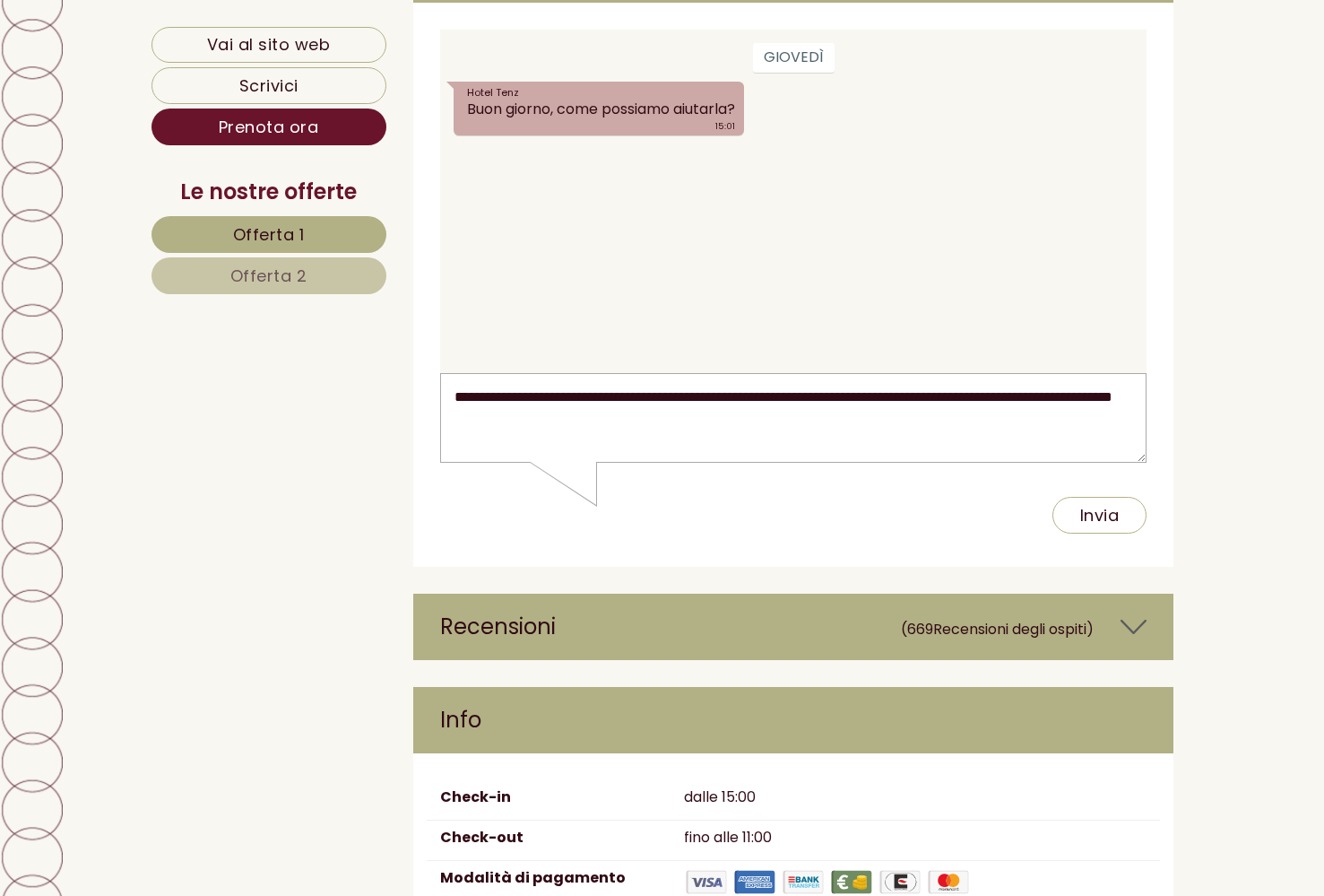
click at [877, 414] on textarea "**********" at bounding box center [793, 418] width 706 height 90
click at [907, 406] on textarea "**********" at bounding box center [793, 418] width 706 height 90
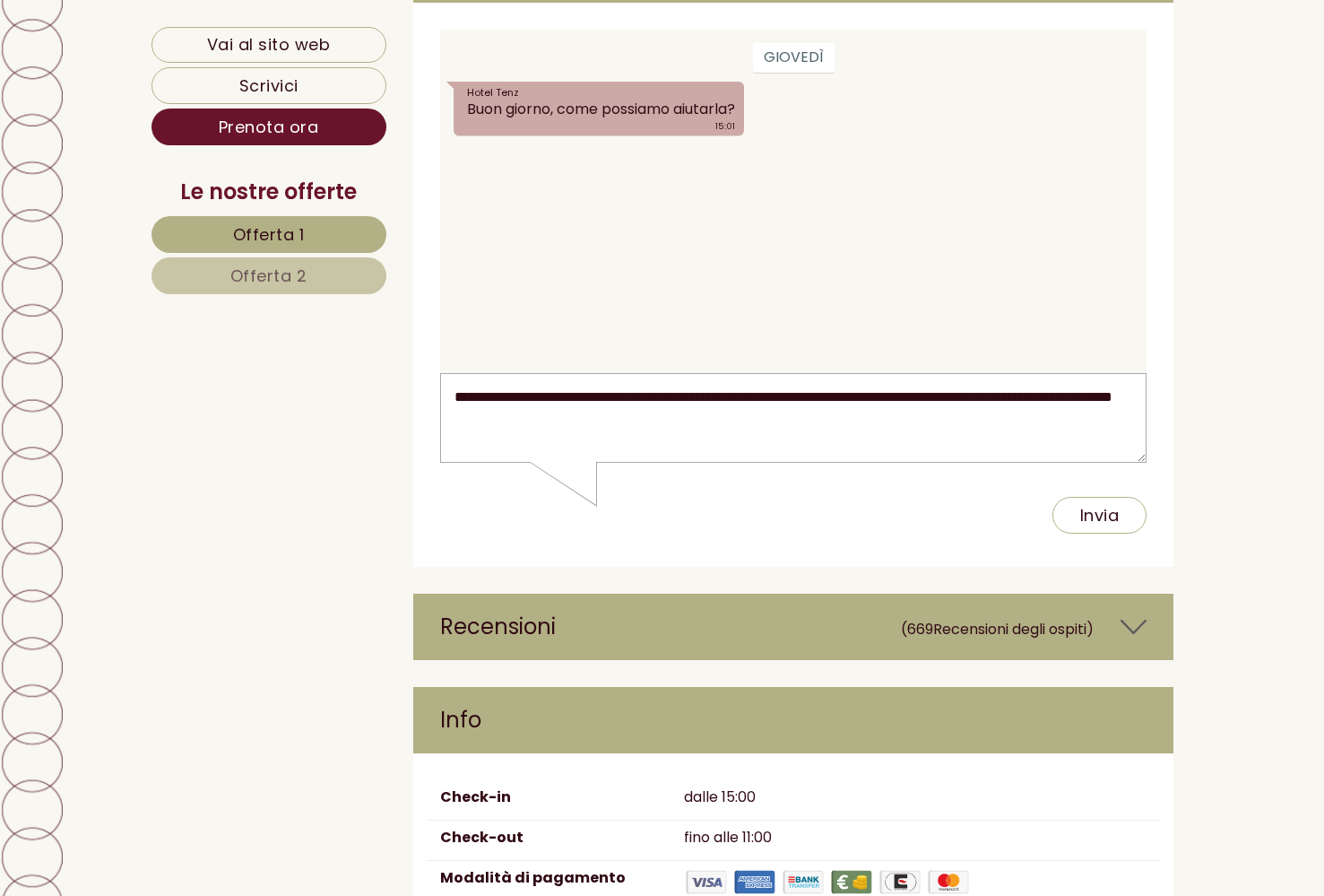
click at [907, 406] on textarea "**********" at bounding box center [793, 418] width 706 height 90
click at [559, 409] on textarea "**********" at bounding box center [793, 418] width 706 height 90
type textarea "**********"
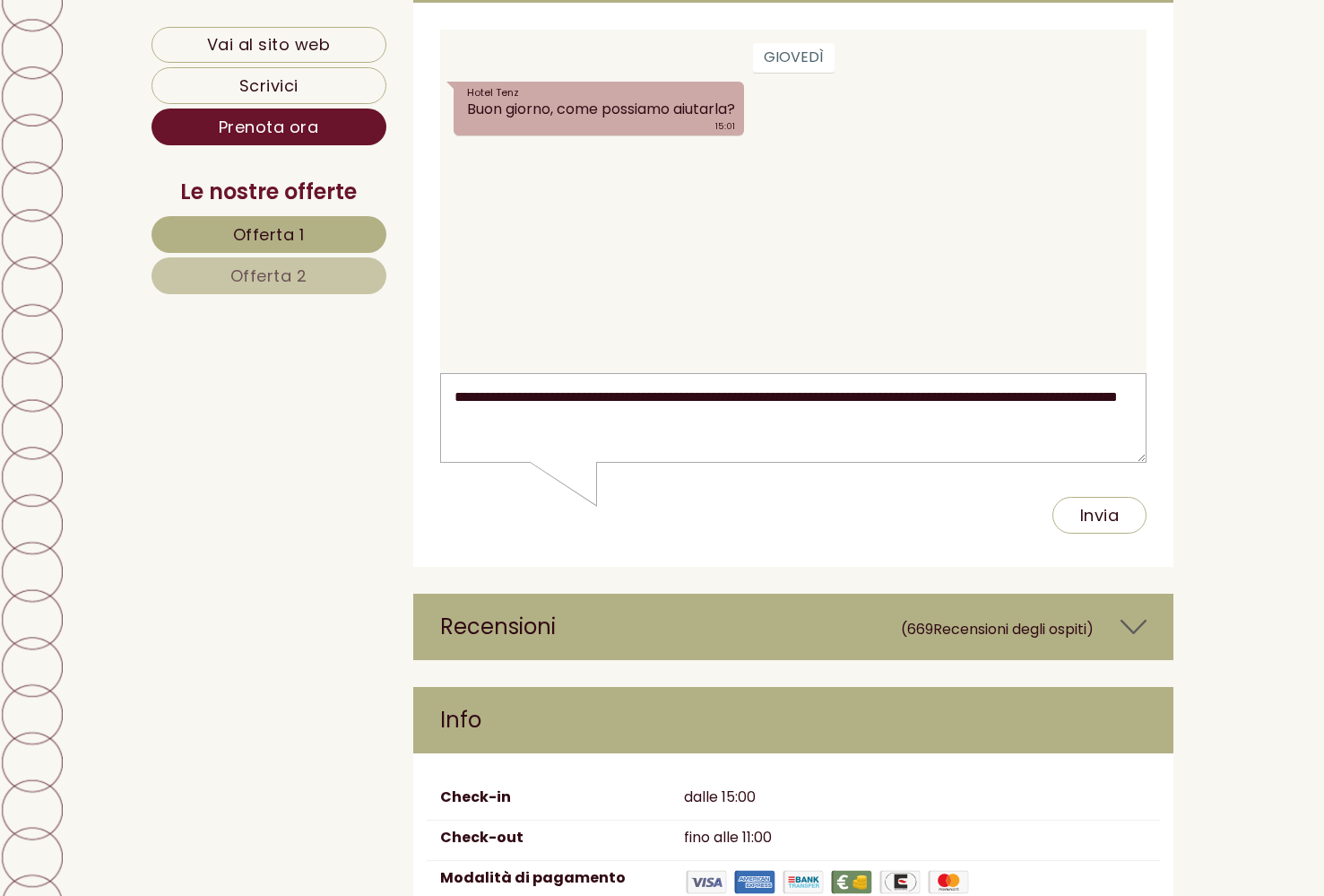
click at [1111, 509] on button "Invia" at bounding box center [1100, 515] width 95 height 37
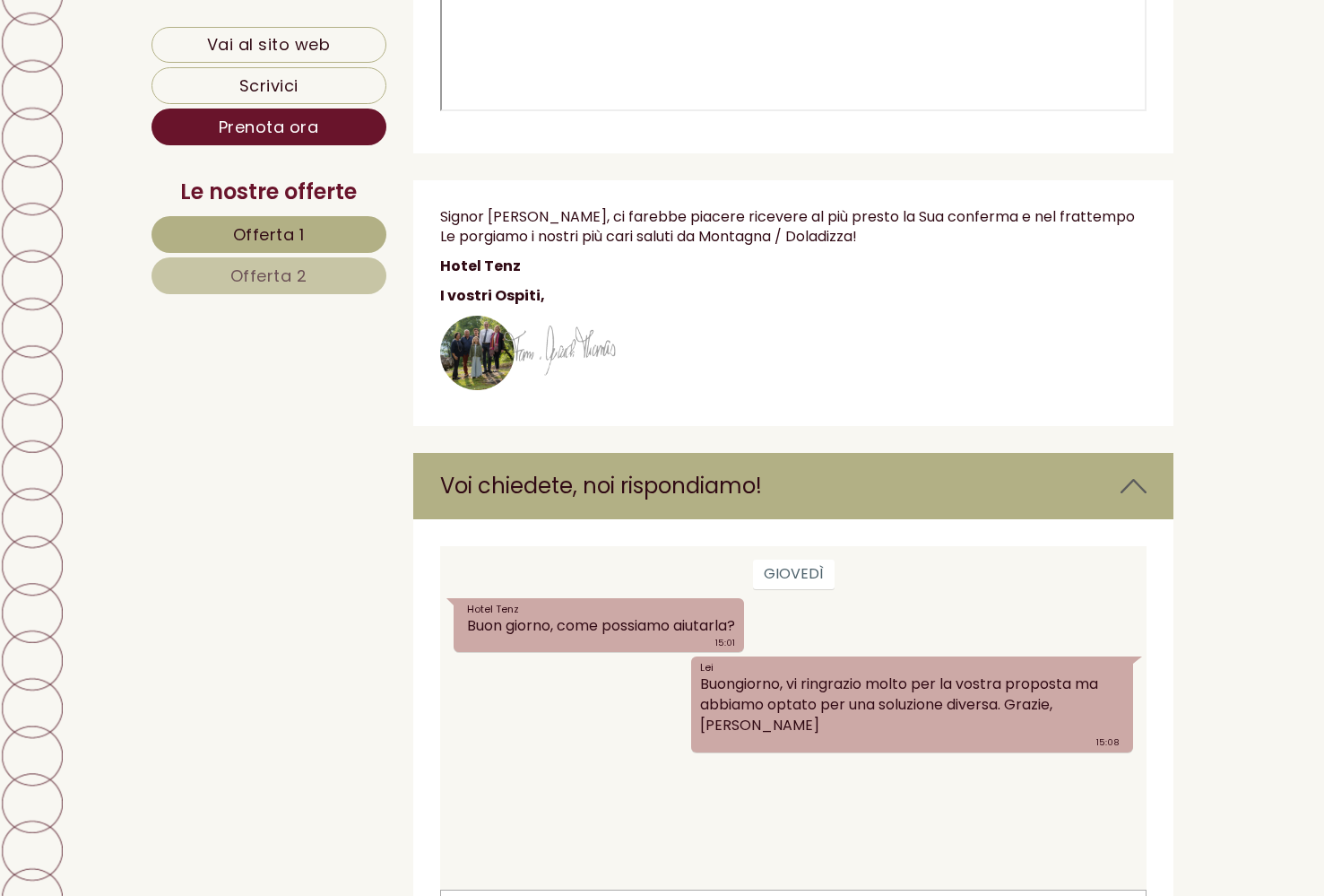
scroll to position [7079, 0]
